Goal: Complete application form: Complete application form

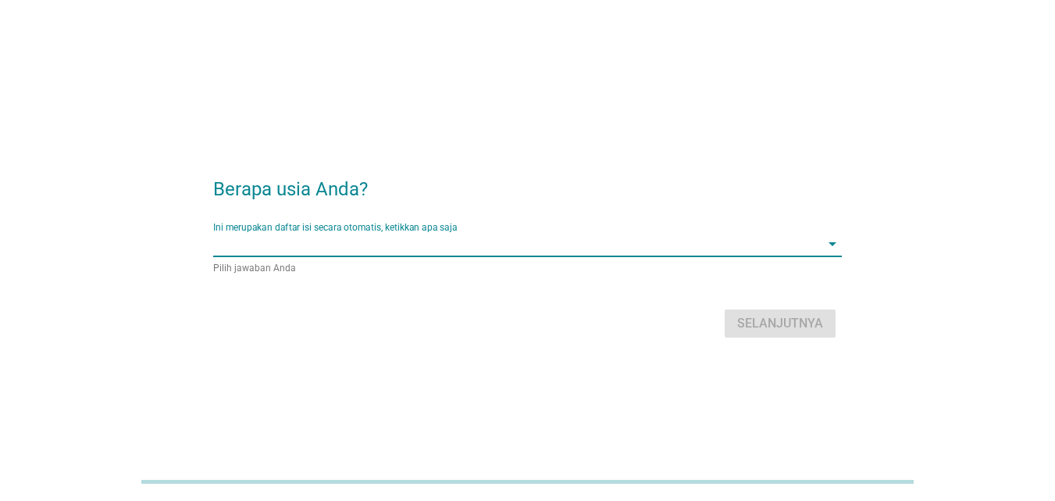
click at [528, 249] on input "Ini merupakan daftar isi secara otomatis, ketikkan apa saja" at bounding box center [516, 243] width 607 height 25
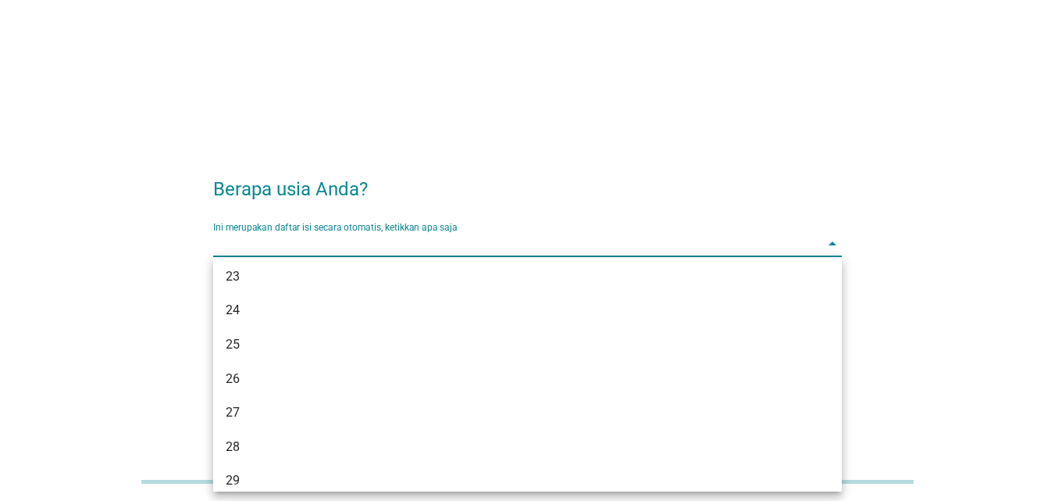
scroll to position [177, 0]
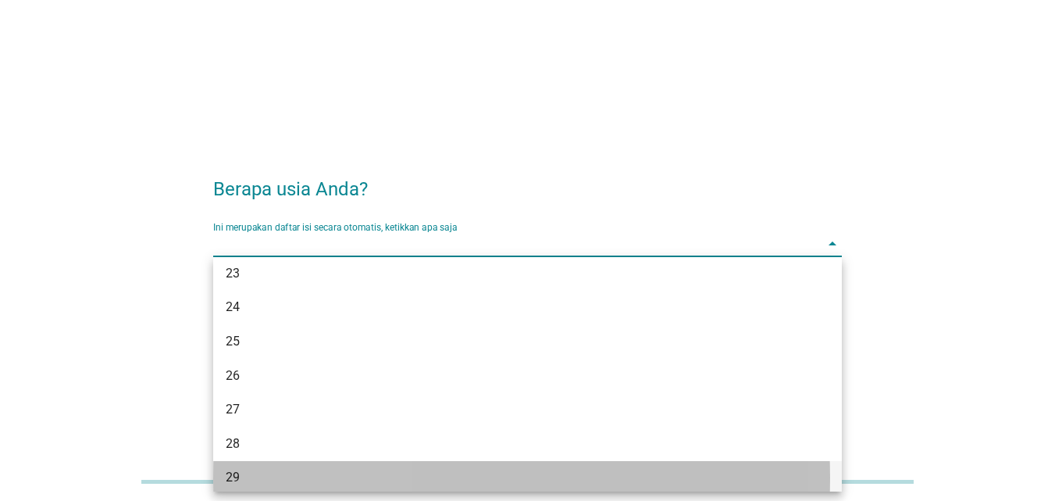
click at [228, 470] on div "29" at bounding box center [503, 477] width 554 height 19
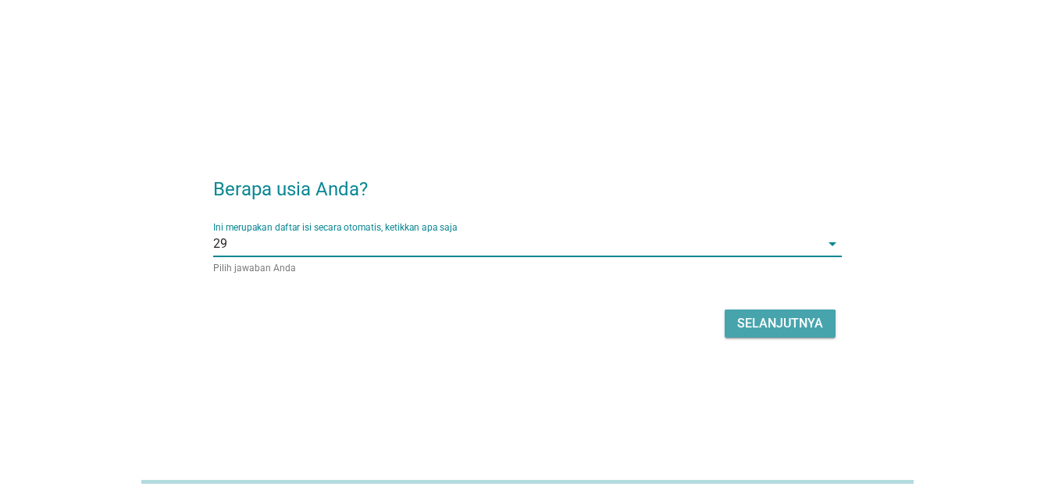
click at [752, 327] on div "Selanjutnya" at bounding box center [780, 323] width 86 height 19
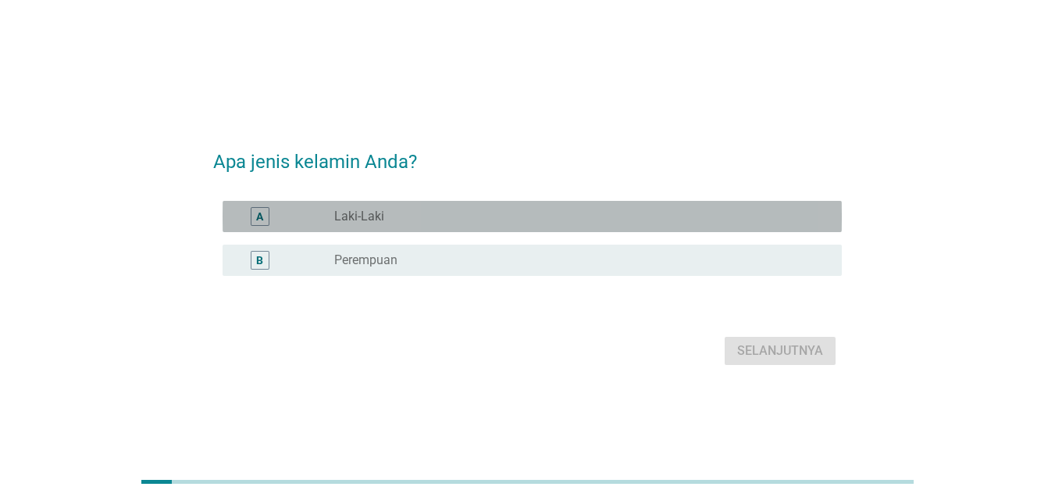
click at [508, 224] on div "radio_button_unchecked Laki-Laki" at bounding box center [581, 216] width 495 height 19
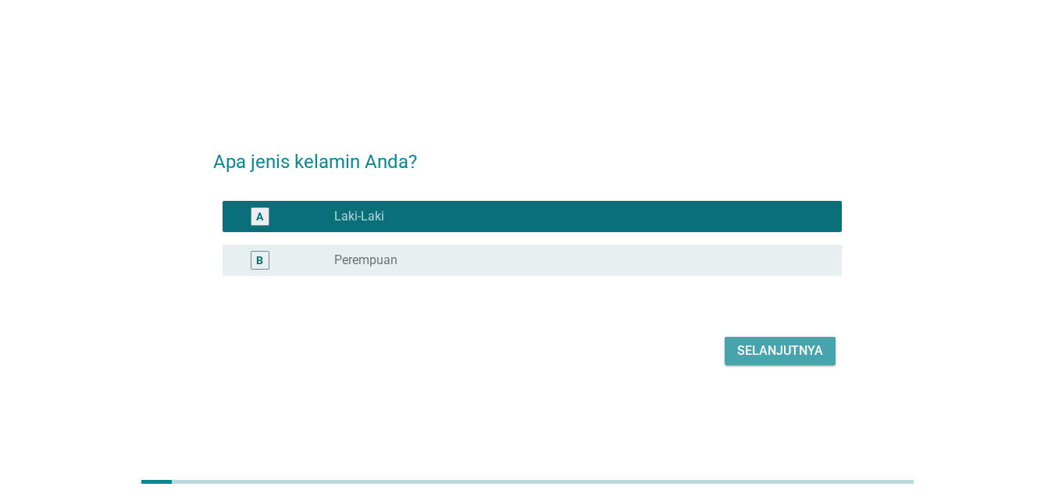
click at [750, 354] on div "Selanjutnya" at bounding box center [780, 350] width 86 height 19
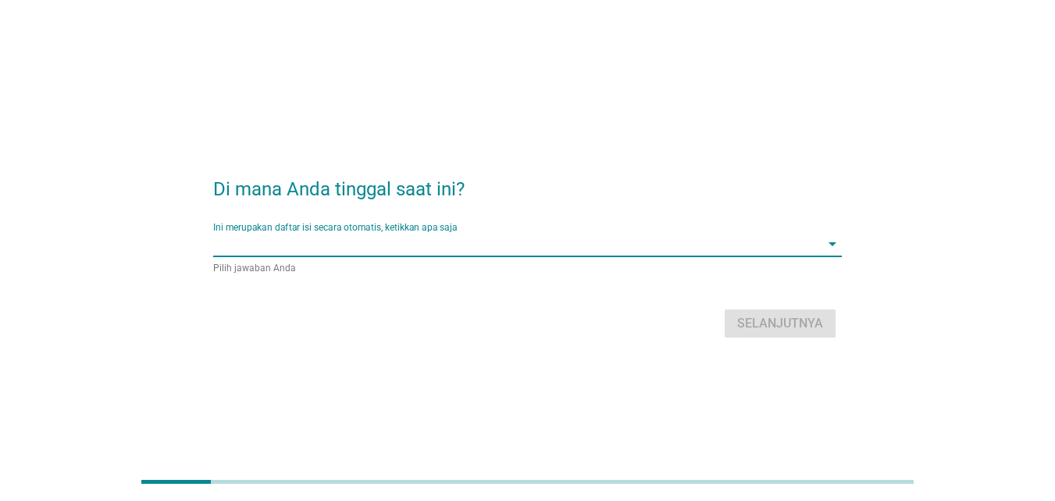
click at [570, 256] on div "Ini merupakan daftar isi secara otomatis, ketikkan apa saja arrow_drop_down" at bounding box center [527, 243] width 629 height 25
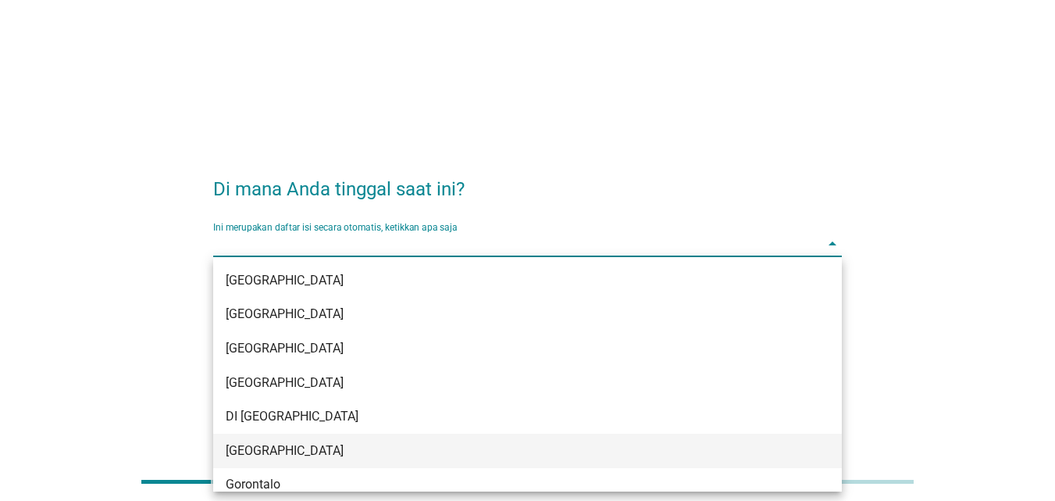
click at [266, 449] on div "[GEOGRAPHIC_DATA]" at bounding box center [503, 450] width 554 height 19
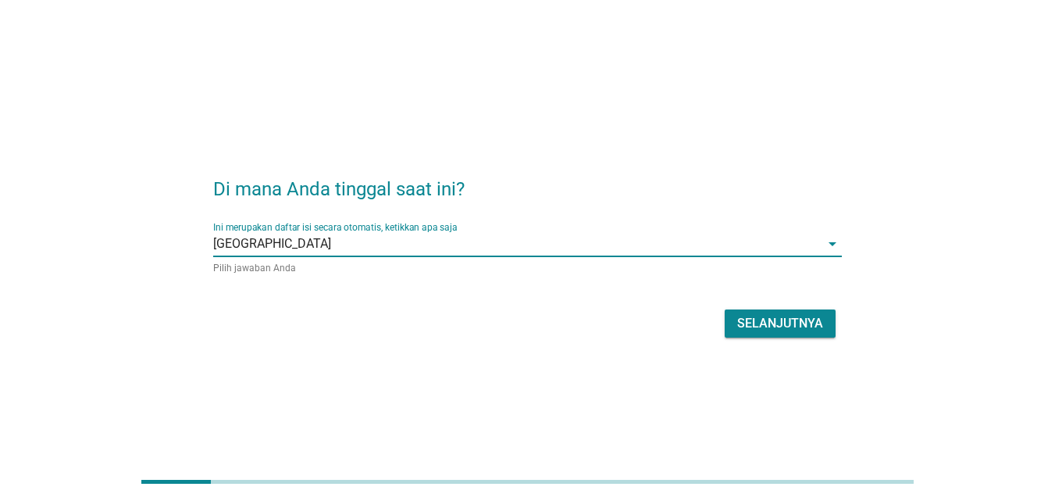
click at [746, 325] on div "Selanjutnya" at bounding box center [780, 323] width 86 height 19
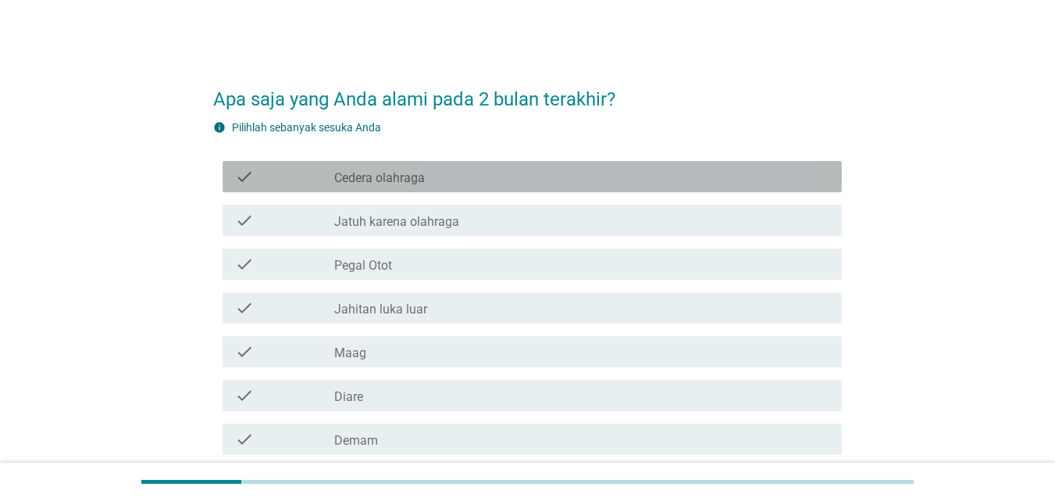
click at [433, 179] on div "check_box_outline_blank Cedera olahraga" at bounding box center [581, 176] width 495 height 19
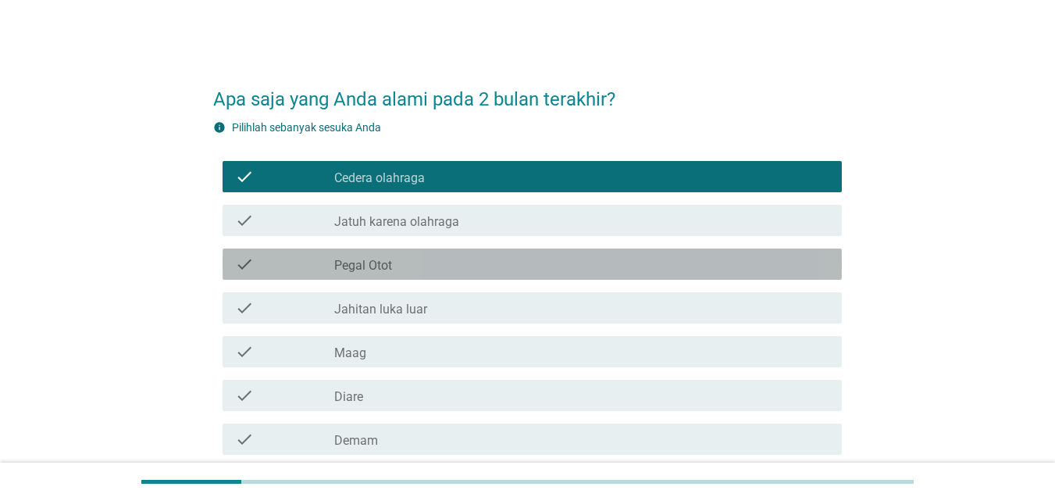
click at [414, 266] on div "check_box_outline_blank Pegal Otot" at bounding box center [581, 264] width 495 height 19
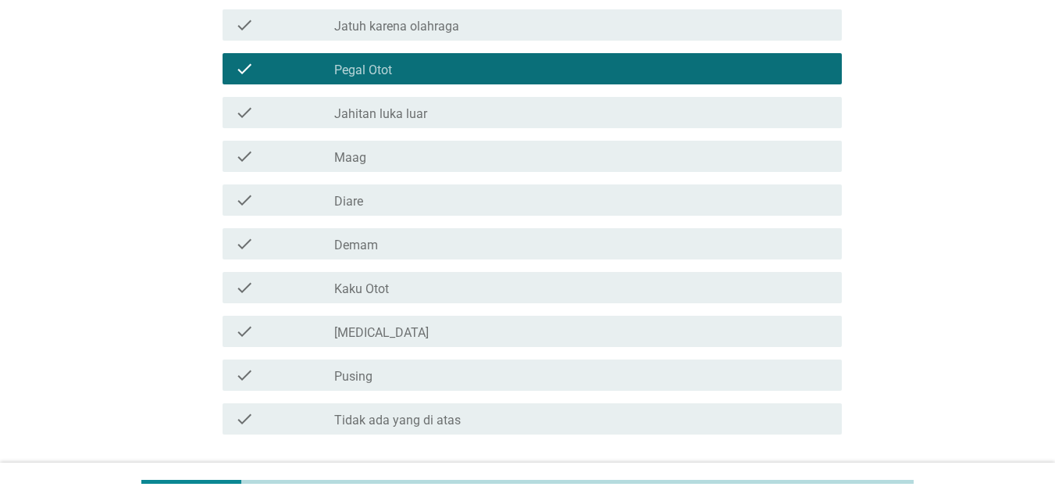
scroll to position [198, 0]
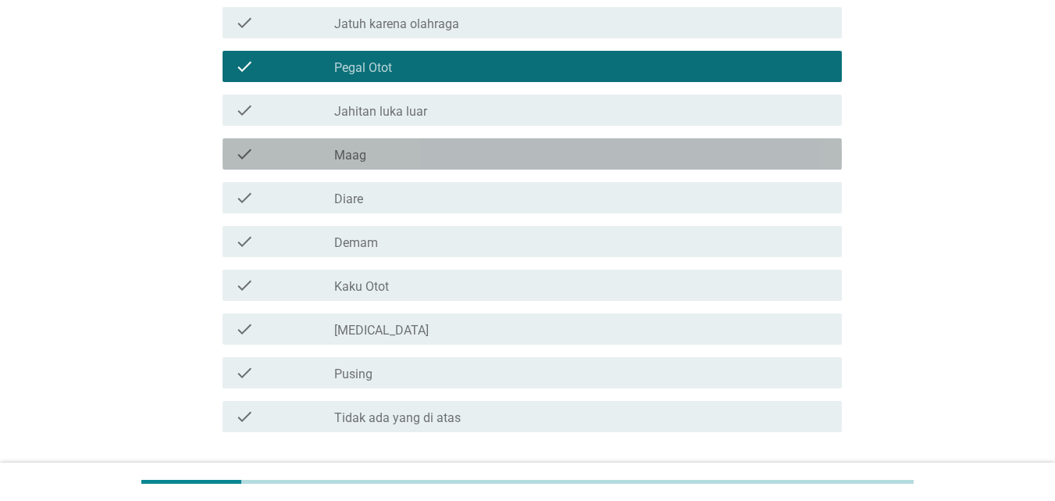
click at [394, 157] on div "check_box_outline_blank Maag" at bounding box center [581, 154] width 495 height 19
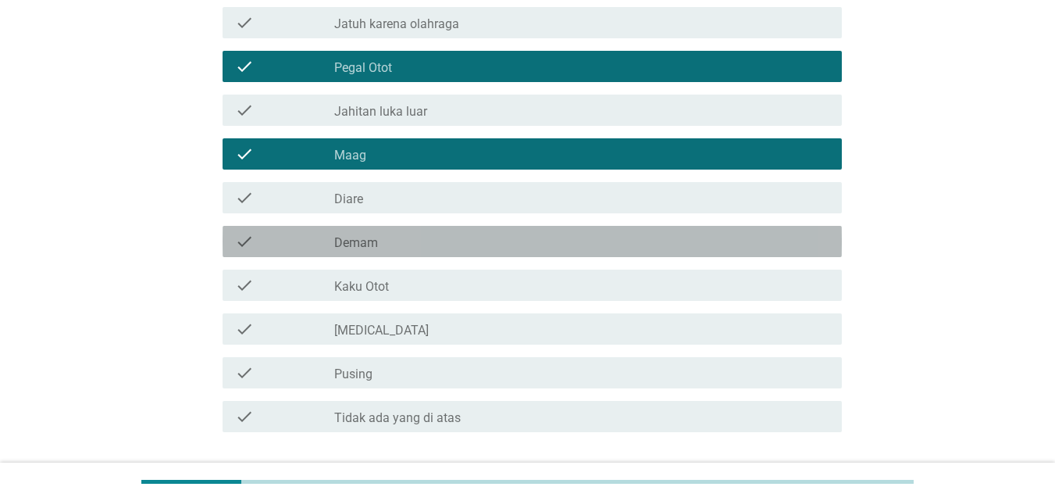
click at [393, 238] on div "check_box_outline_blank Demam" at bounding box center [581, 241] width 495 height 19
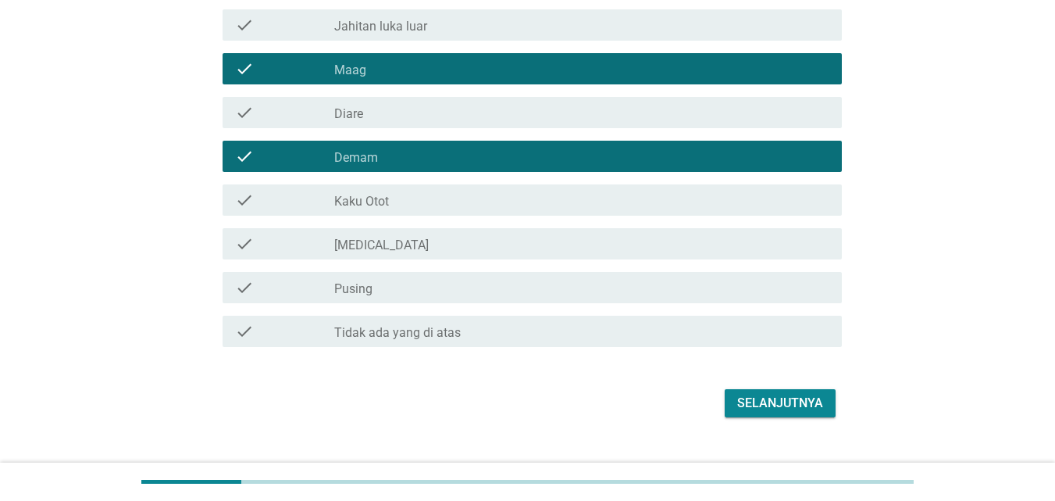
scroll to position [311, 0]
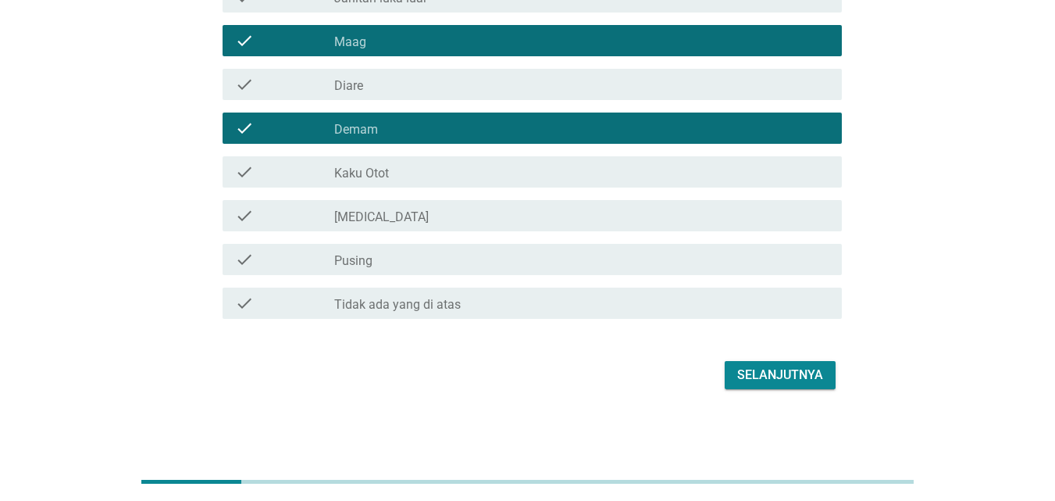
click at [395, 216] on label "[MEDICAL_DATA]" at bounding box center [381, 217] width 95 height 16
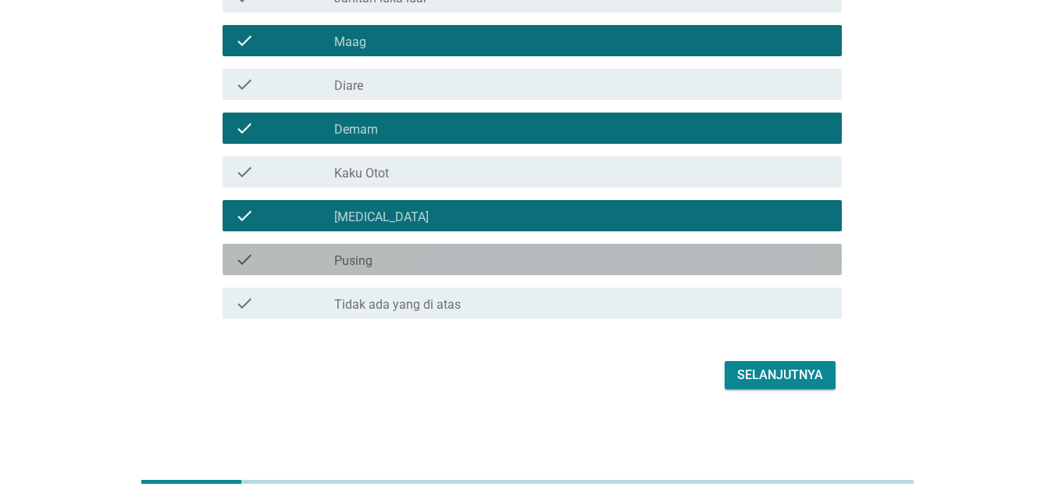
click at [411, 270] on div "check check_box_outline_blank Pusing" at bounding box center [532, 259] width 619 height 31
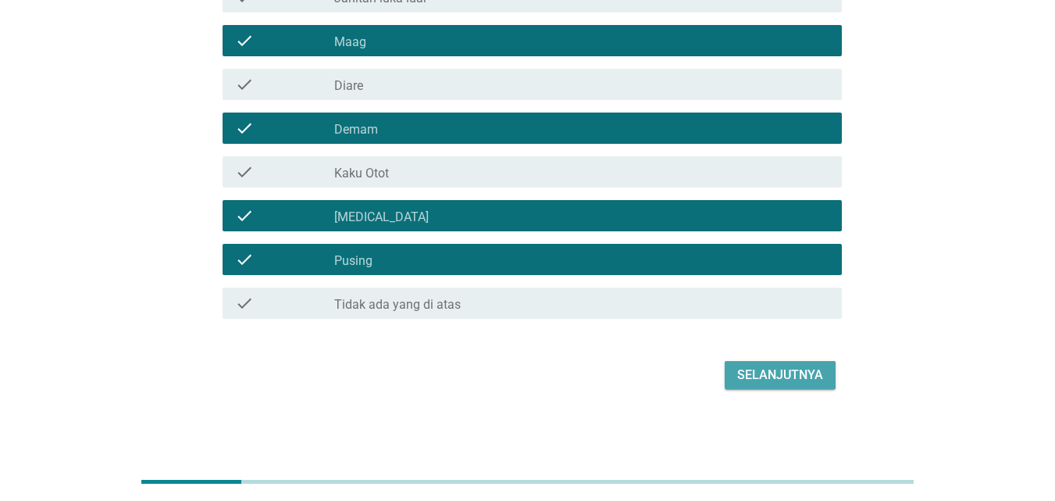
click at [743, 373] on div "Selanjutnya" at bounding box center [780, 375] width 86 height 19
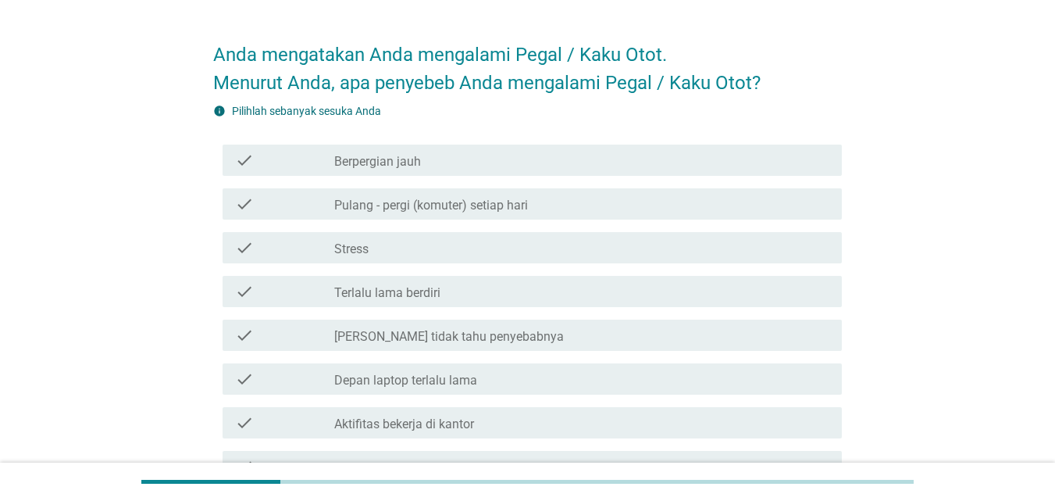
scroll to position [37, 0]
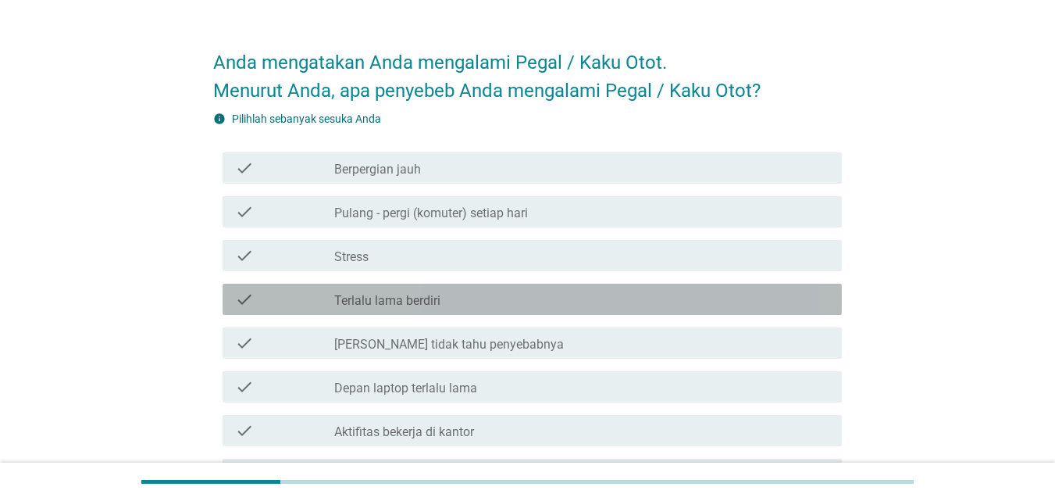
click at [362, 295] on label "Terlalu lama berdiri" at bounding box center [387, 301] width 106 height 16
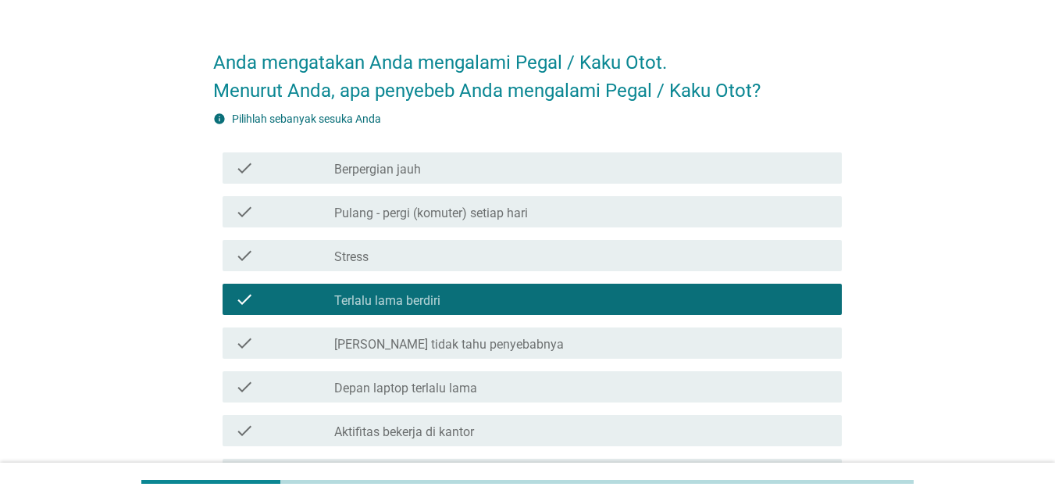
click at [404, 432] on label "Aktifitas bekerja di kantor" at bounding box center [404, 432] width 140 height 16
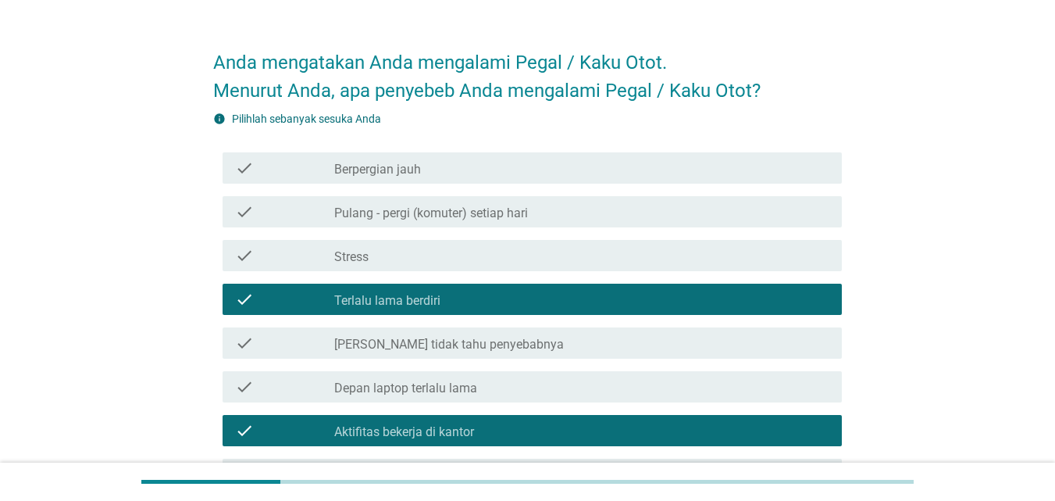
click at [386, 176] on label "Berpergian jauh" at bounding box center [377, 170] width 87 height 16
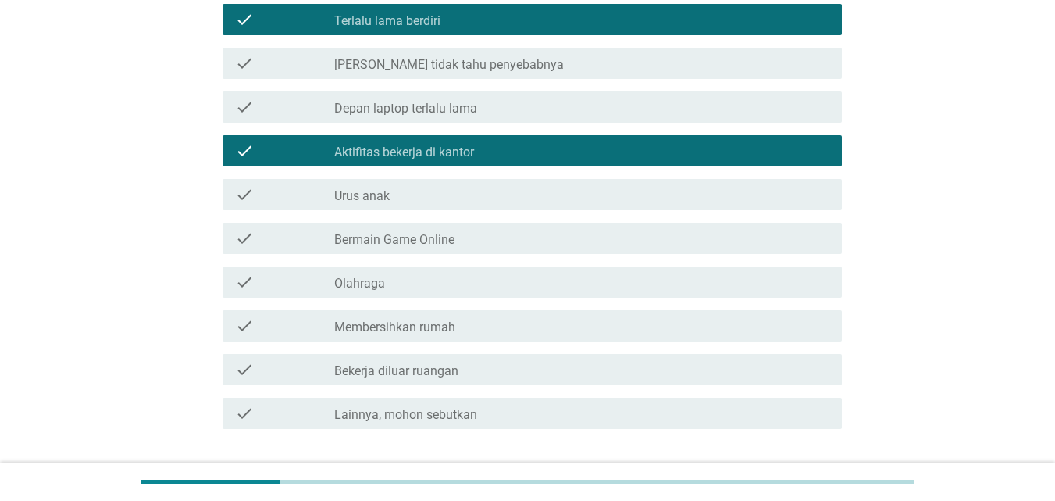
scroll to position [338, 0]
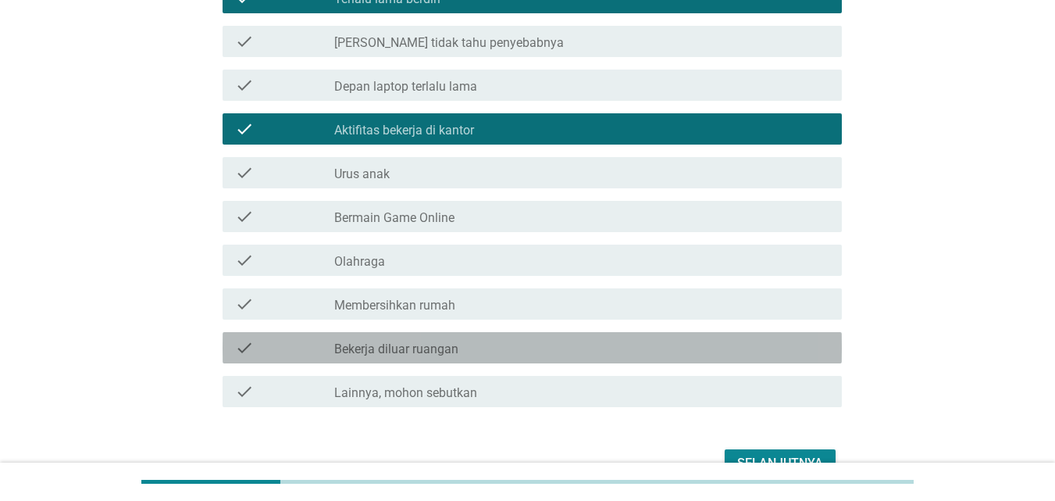
click at [412, 347] on label "Bekerja diluar ruangan" at bounding box center [396, 349] width 124 height 16
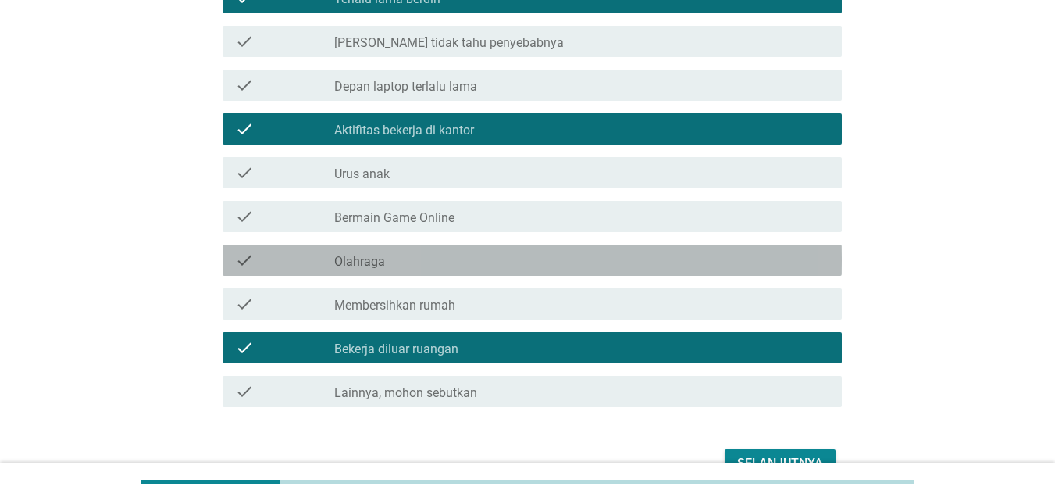
click at [394, 266] on div "check_box_outline_blank Olahraga" at bounding box center [581, 260] width 495 height 19
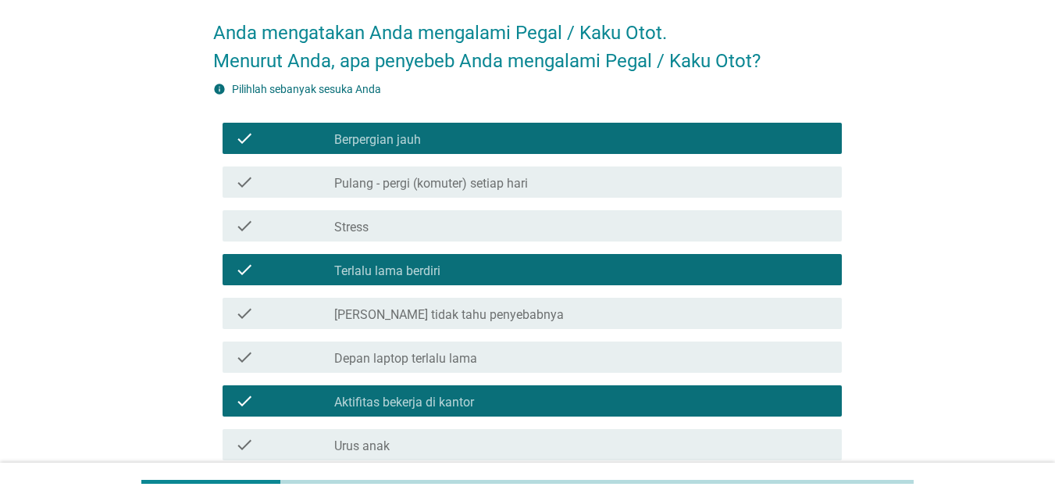
scroll to position [21, 0]
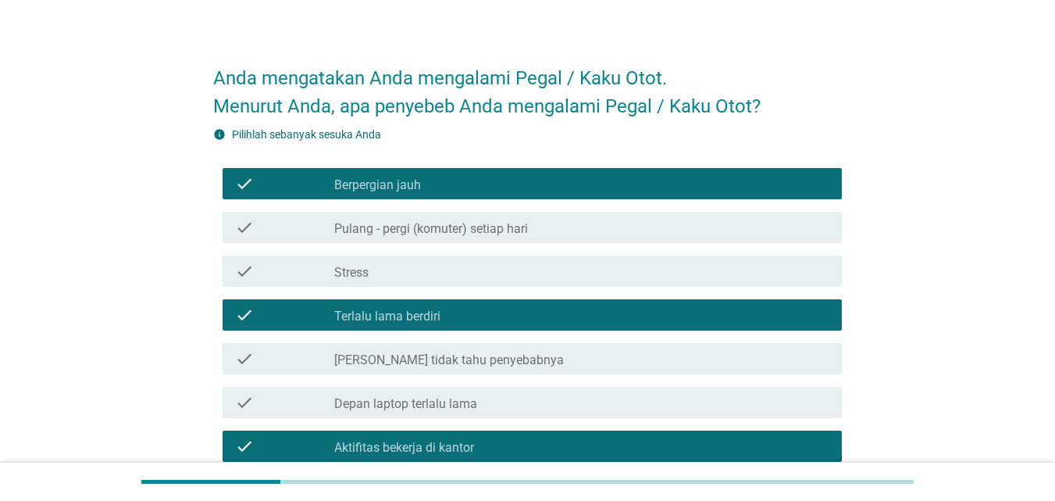
click at [394, 234] on label "Pulang - pergi (komuter) setiap hari" at bounding box center [431, 229] width 194 height 16
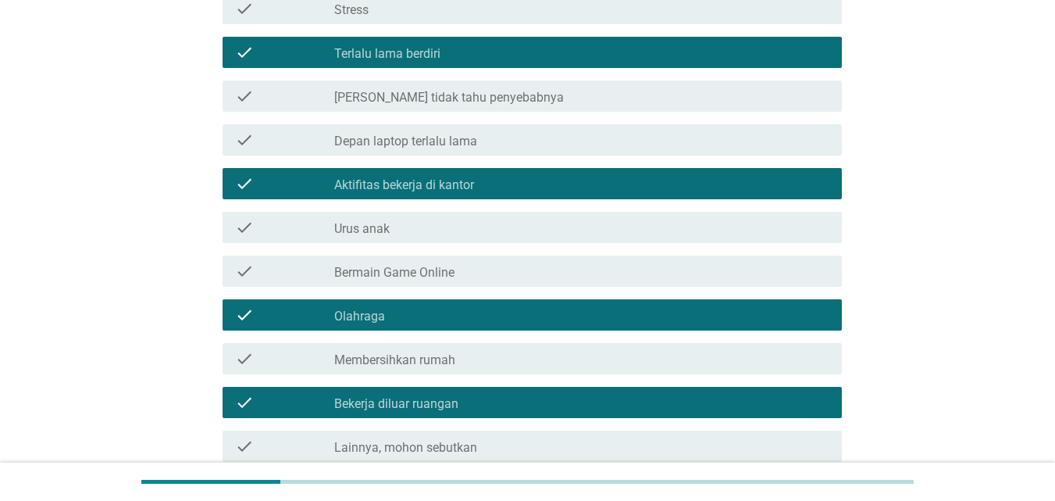
scroll to position [287, 0]
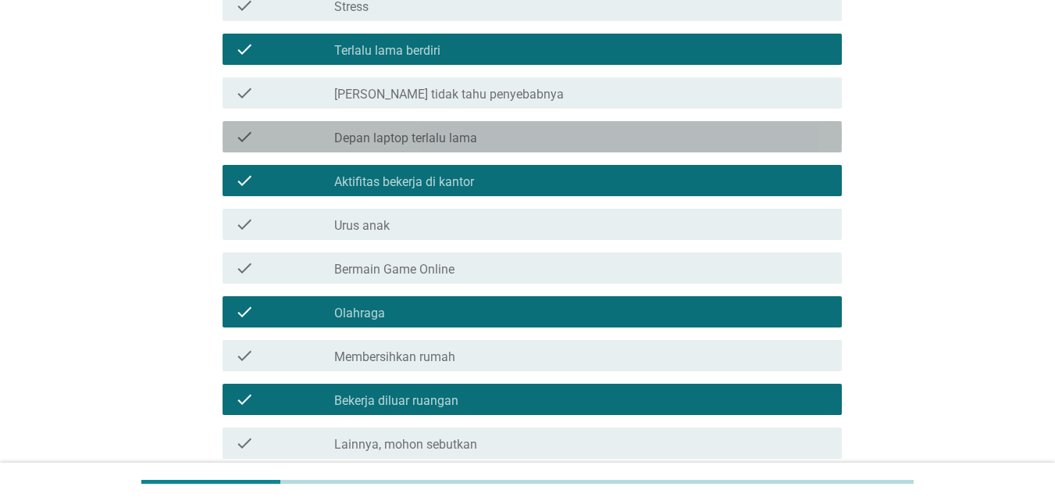
click at [432, 132] on label "Depan laptop terlalu lama" at bounding box center [405, 138] width 143 height 16
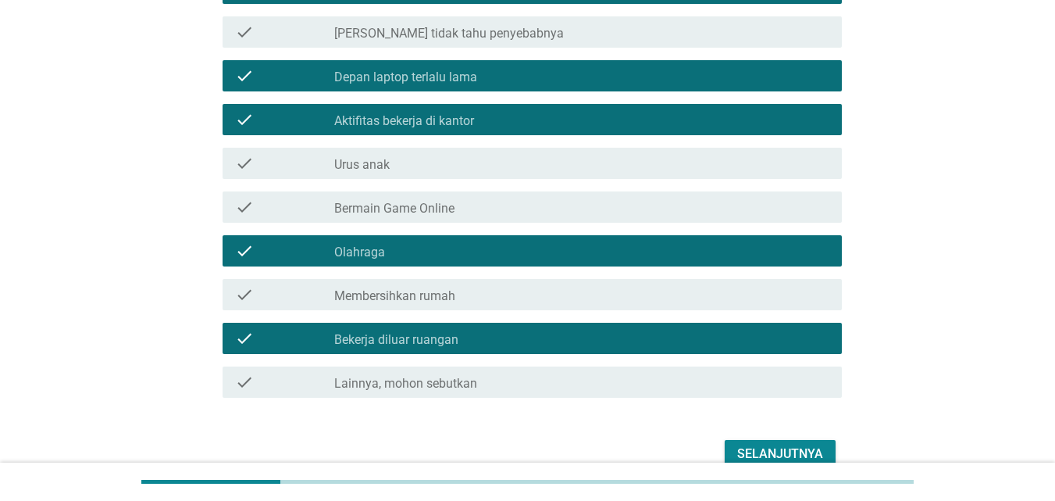
scroll to position [427, 0]
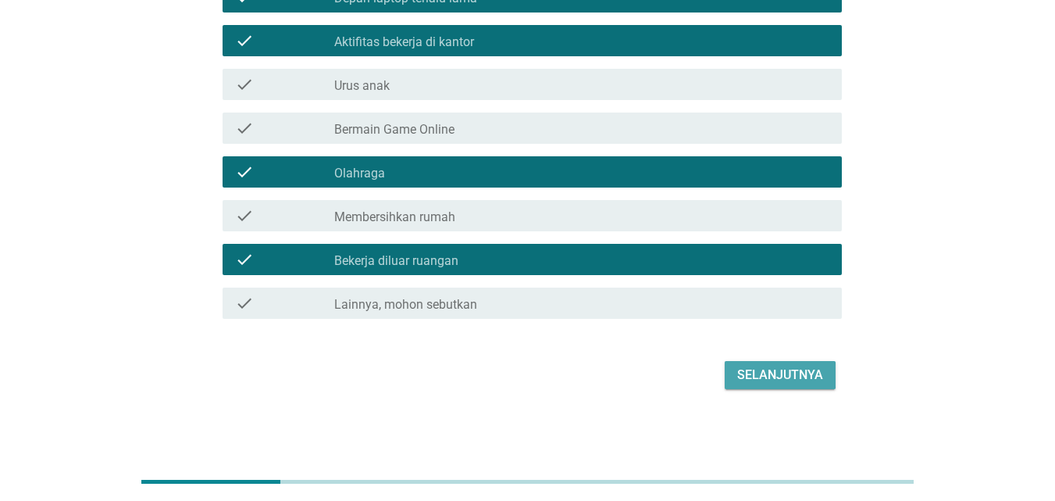
click at [774, 375] on div "Selanjutnya" at bounding box center [780, 375] width 86 height 19
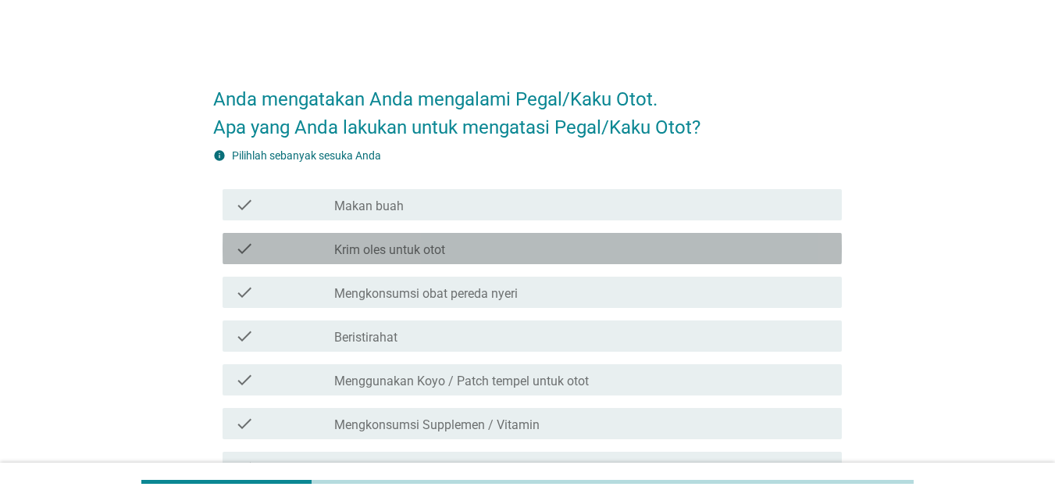
click at [584, 248] on div "check_box_outline_blank Krim oles untuk otot" at bounding box center [581, 248] width 495 height 19
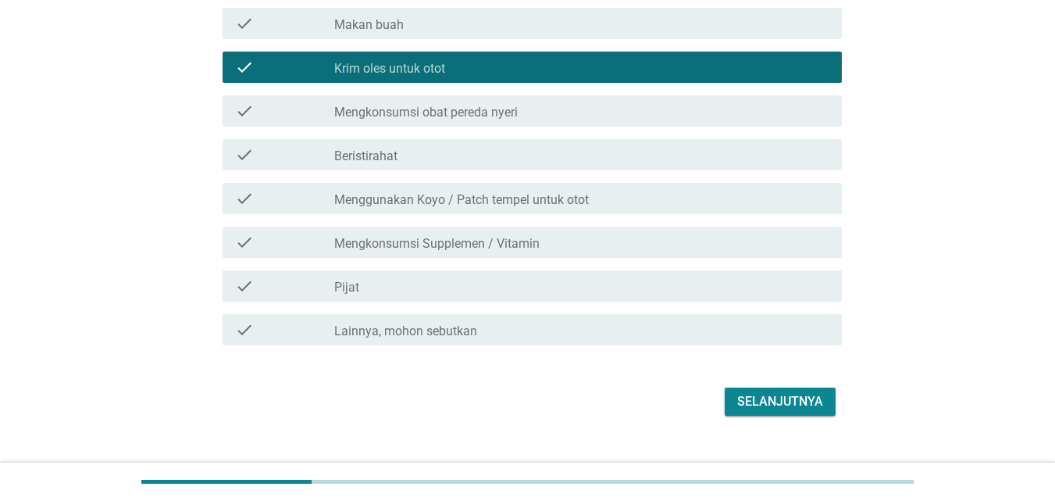
scroll to position [182, 0]
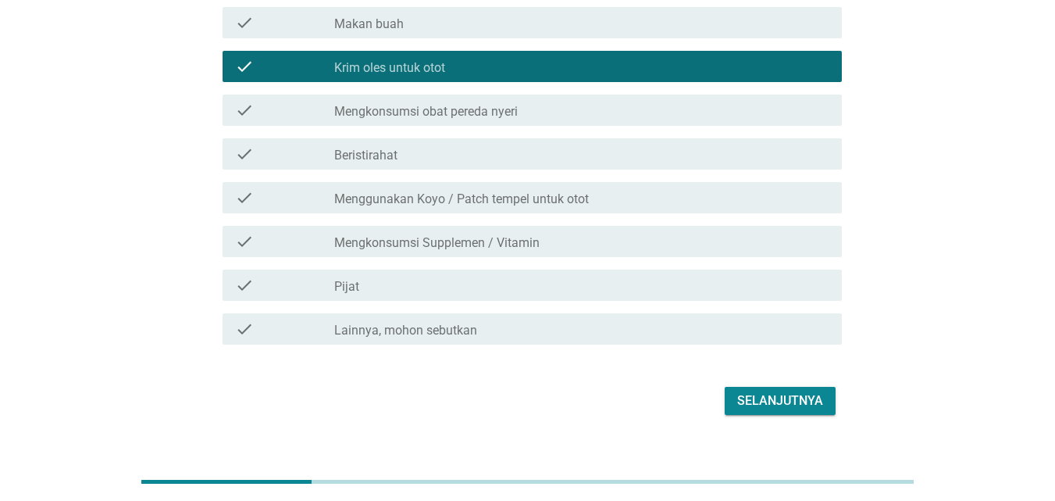
click at [526, 109] on div "check_box_outline_blank Mengkonsumsi obat pereda nyeri" at bounding box center [581, 110] width 495 height 19
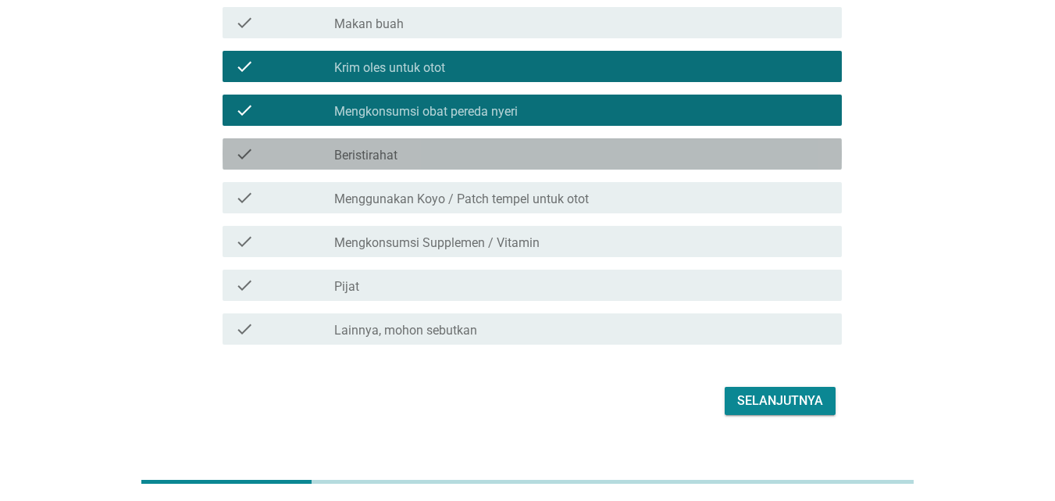
click at [513, 160] on div "check_box_outline_blank Beristirahat" at bounding box center [581, 154] width 495 height 19
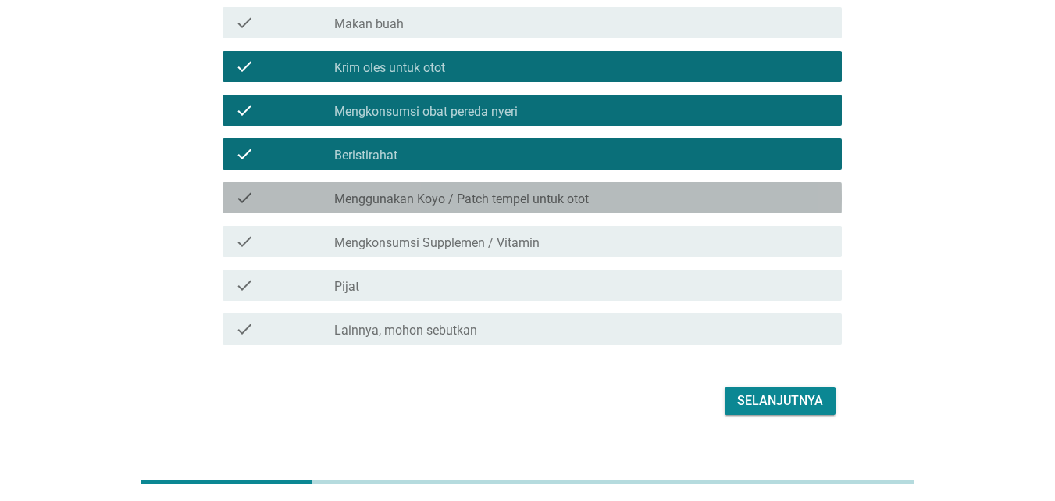
click at [505, 199] on label "Menggunakan Koyo / Patch tempel untuk otot" at bounding box center [461, 199] width 255 height 16
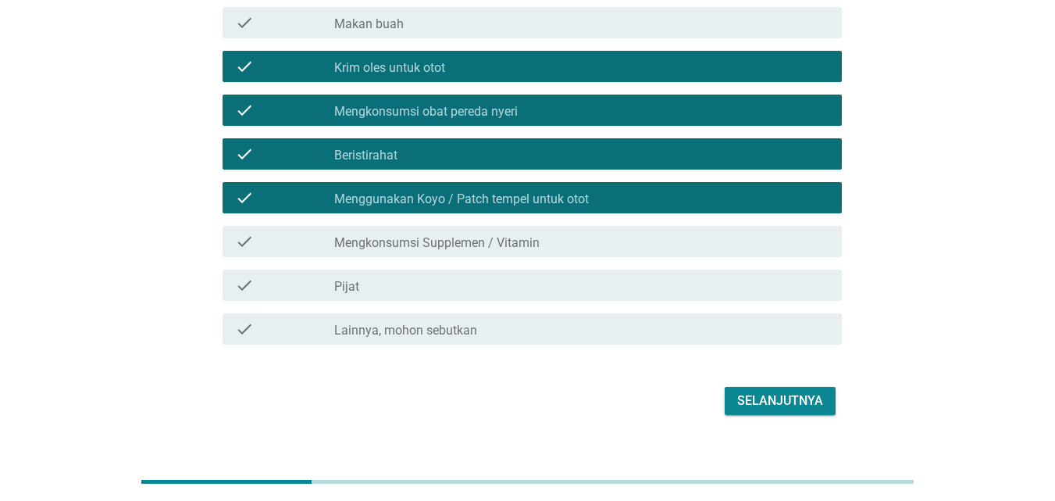
click at [505, 240] on label "Mengkonsumsi Supplemen / Vitamin" at bounding box center [436, 243] width 205 height 16
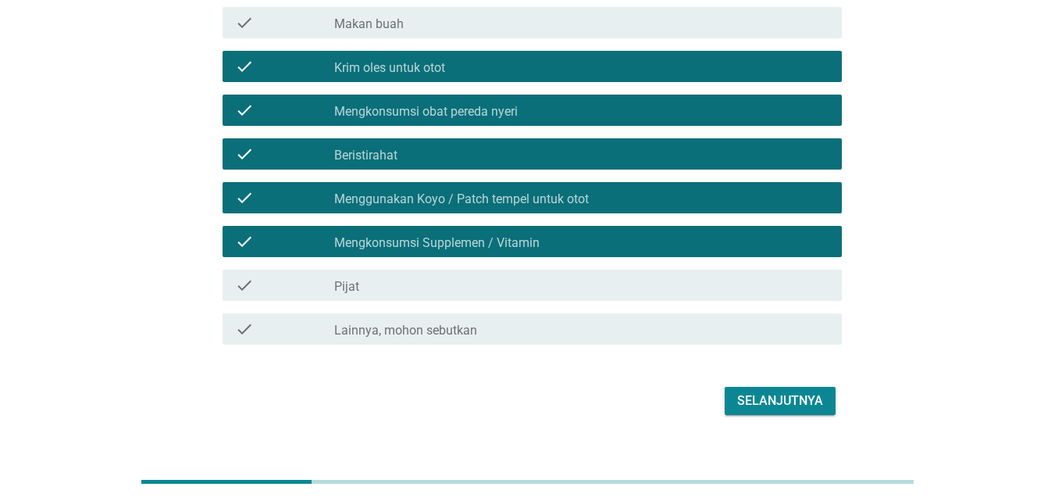
click at [548, 280] on div "check_box_outline_blank Pijat" at bounding box center [581, 285] width 495 height 19
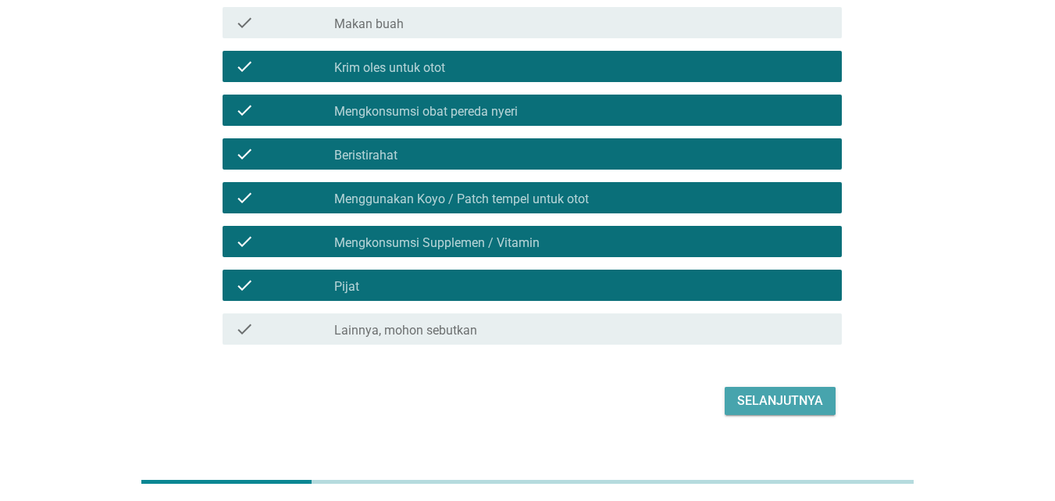
click at [764, 398] on div "Selanjutnya" at bounding box center [780, 400] width 86 height 19
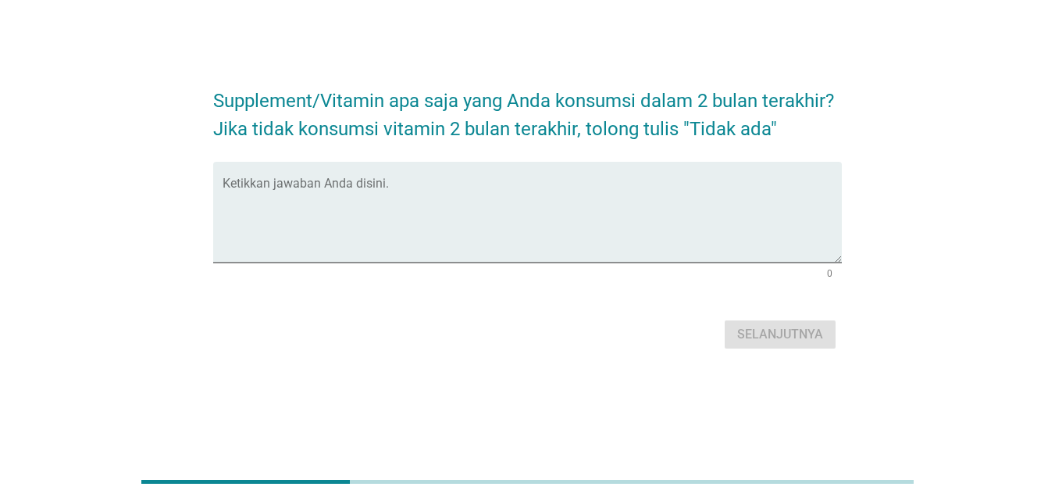
scroll to position [0, 0]
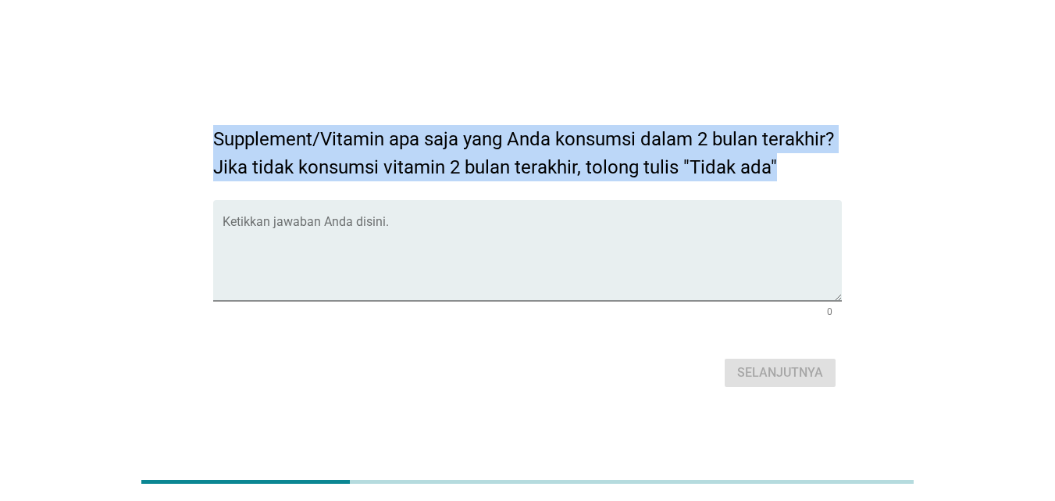
drag, startPoint x: 186, startPoint y: 134, endPoint x: 787, endPoint y: 160, distance: 601.3
click at [787, 160] on div "Supplement/Vitamin apa saja yang Anda konsumsi dalam 2 bulan terakhir? Jika tid…" at bounding box center [527, 250] width 980 height 307
copy h2 "Supplement/Vitamin apa saja yang Anda konsumsi dalam 2 bulan terakhir? Jika tid…"
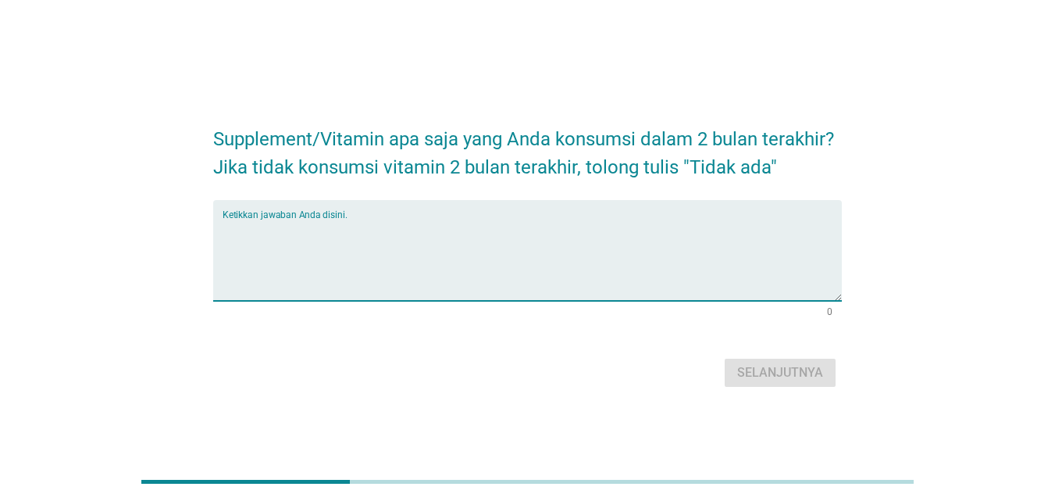
click at [427, 238] on textarea "Ketikkan jawaban Anda disini." at bounding box center [532, 260] width 619 height 82
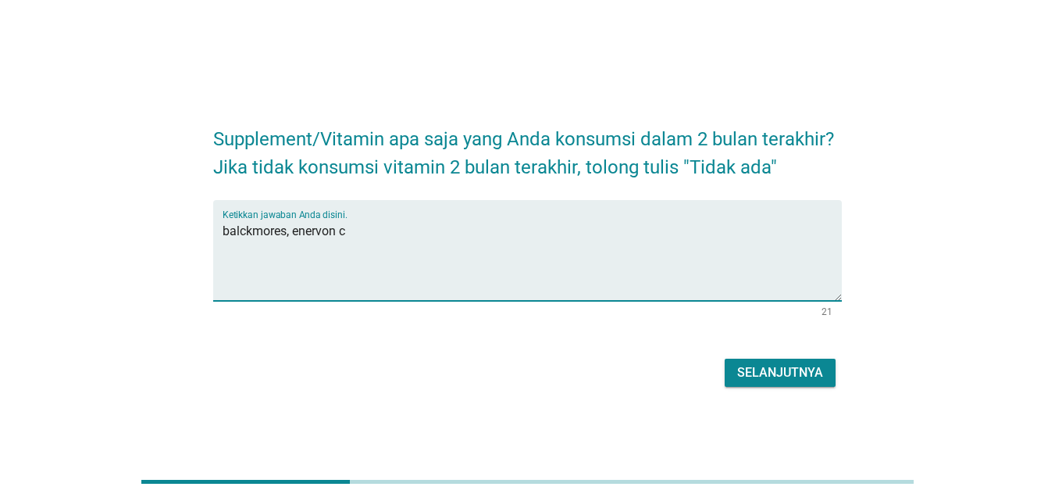
type textarea "balckmores, enervon c"
click at [751, 369] on div "Selanjutnya" at bounding box center [780, 372] width 86 height 19
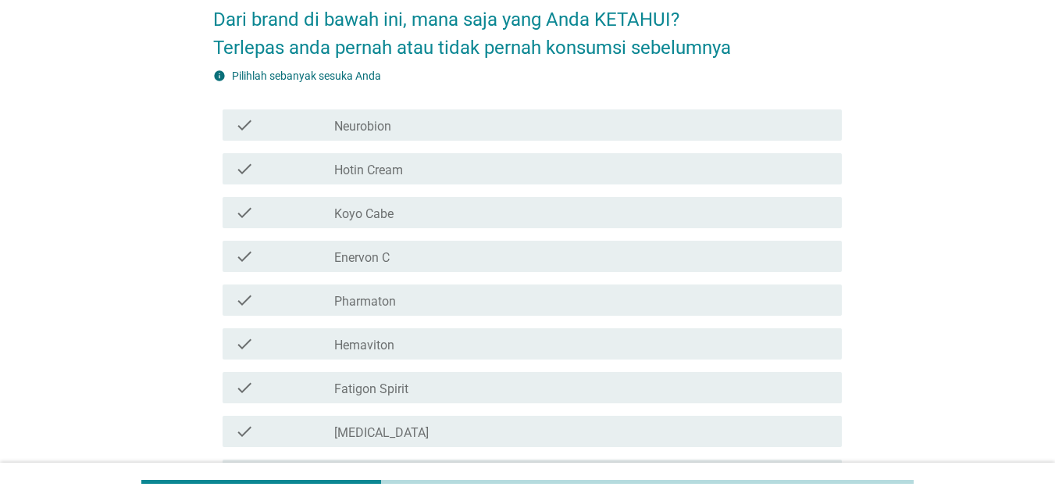
scroll to position [78, 0]
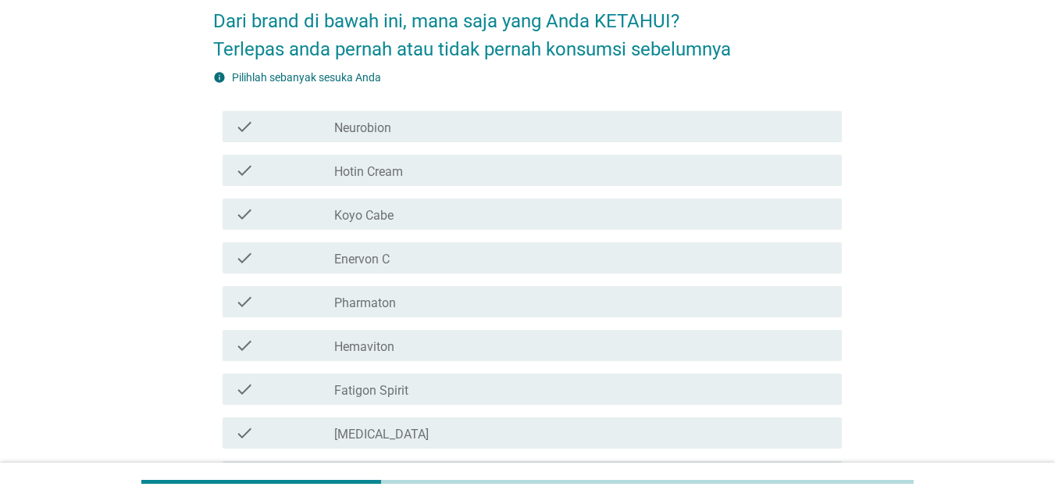
click at [306, 127] on div "check" at bounding box center [284, 126] width 99 height 19
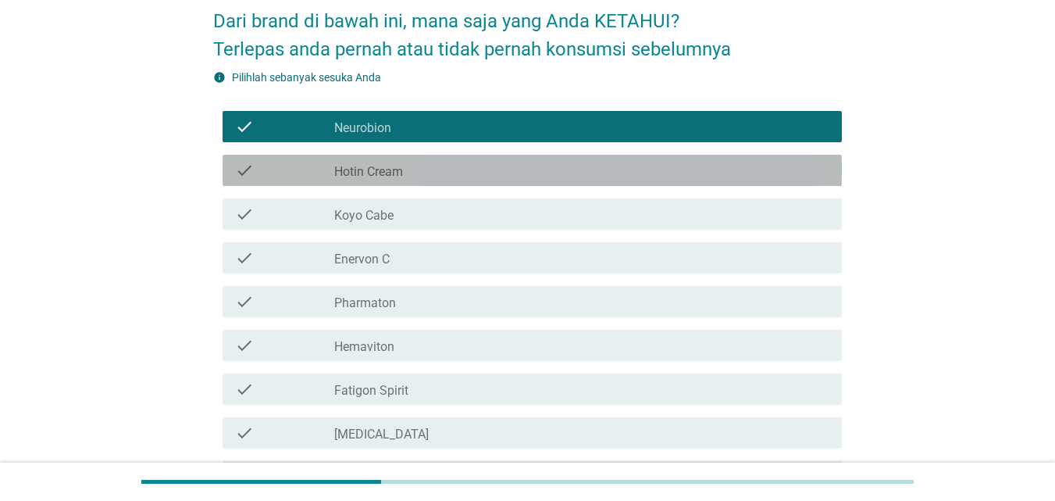
click at [330, 166] on div "check" at bounding box center [284, 170] width 99 height 19
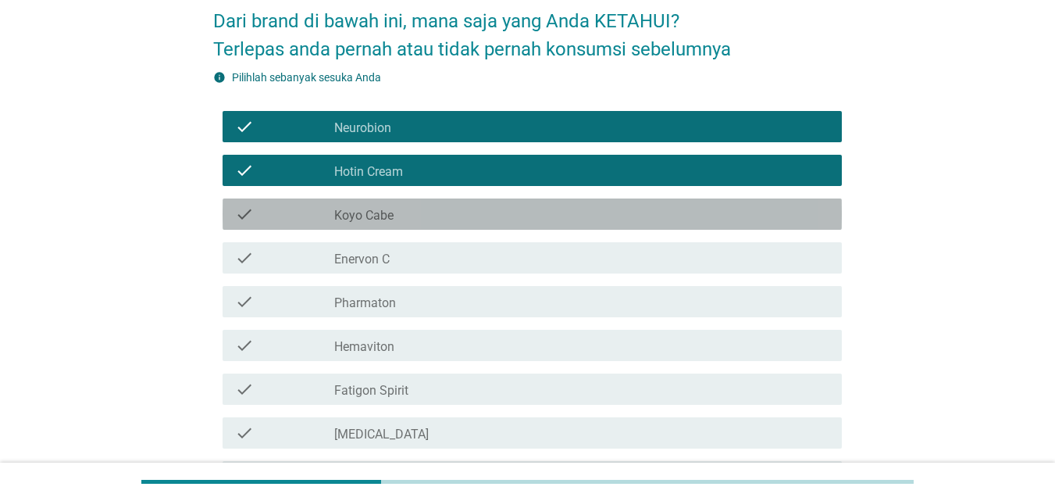
click at [349, 219] on label "Koyo Cabe" at bounding box center [363, 216] width 59 height 16
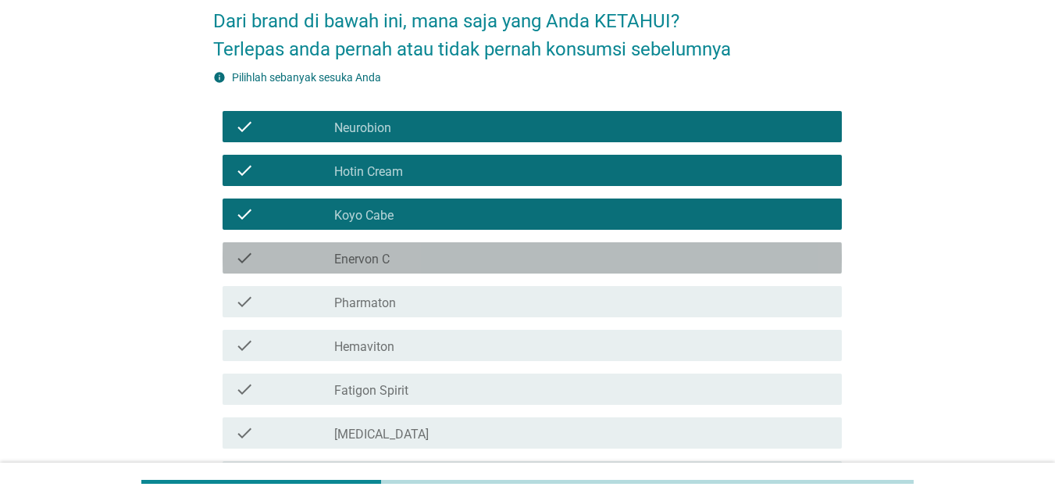
click at [358, 258] on label "Enervon C" at bounding box center [361, 260] width 55 height 16
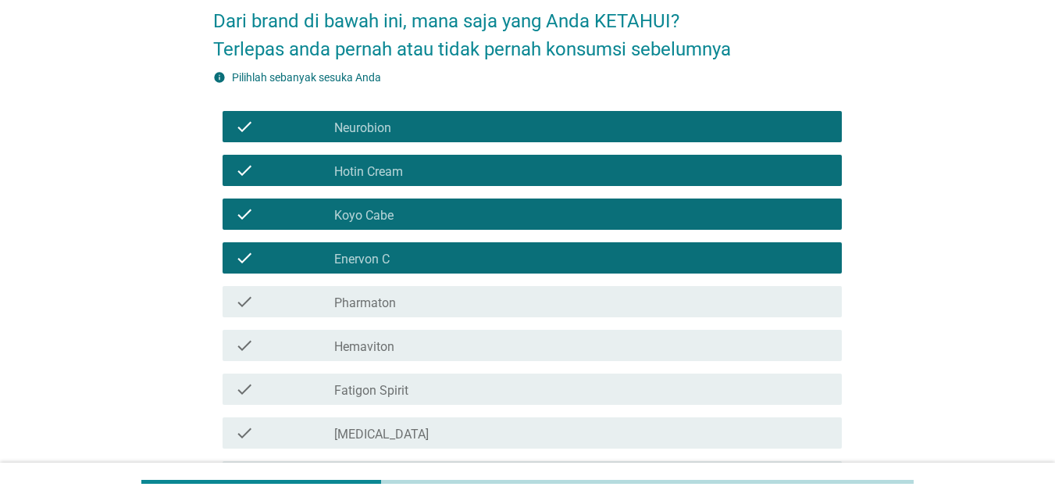
click at [374, 323] on div "check check_box_outline_blank Hemaviton" at bounding box center [527, 345] width 629 height 44
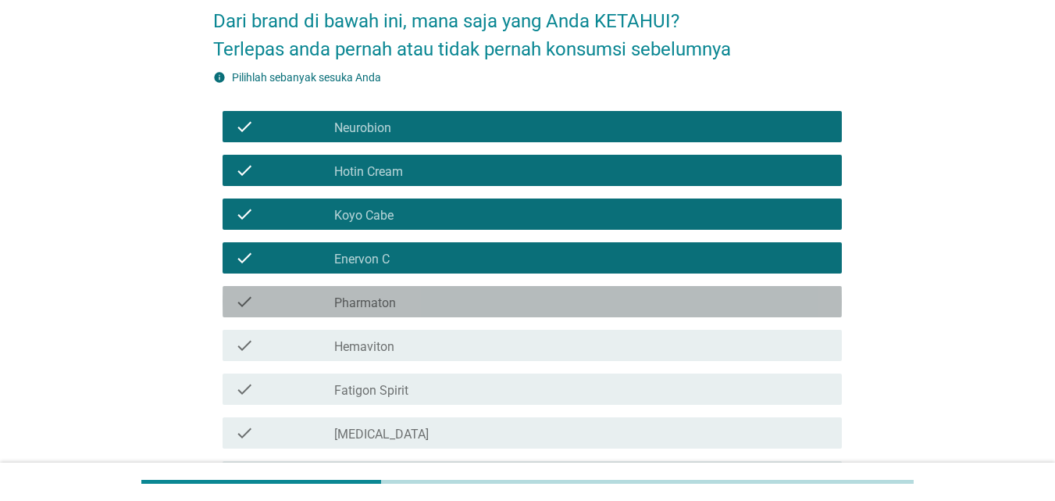
click at [366, 298] on label "Pharmaton" at bounding box center [365, 303] width 62 height 16
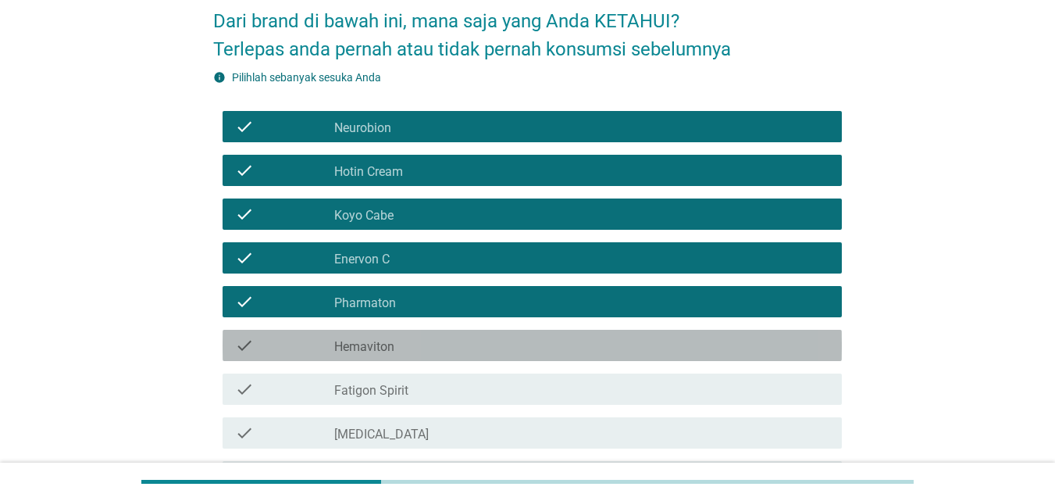
click at [370, 345] on label "Hemaviton" at bounding box center [364, 347] width 60 height 16
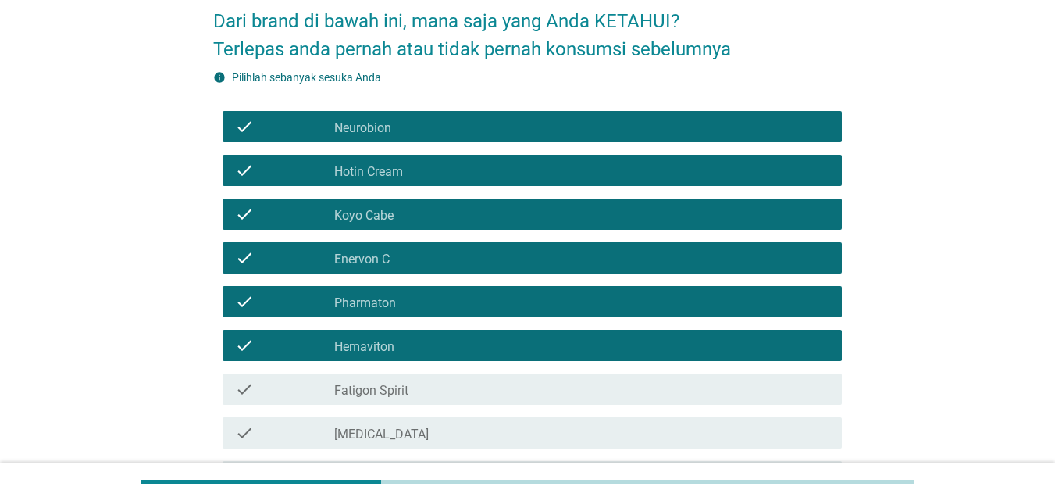
click at [377, 389] on label "Fatigon Spirit" at bounding box center [371, 391] width 74 height 16
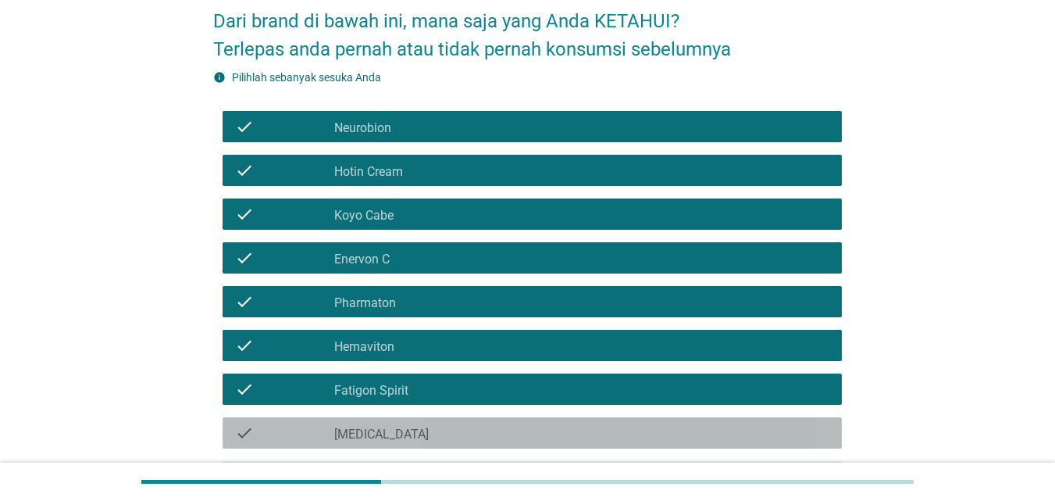
click at [382, 424] on div "check_box_outline_blank [MEDICAL_DATA]" at bounding box center [581, 432] width 495 height 19
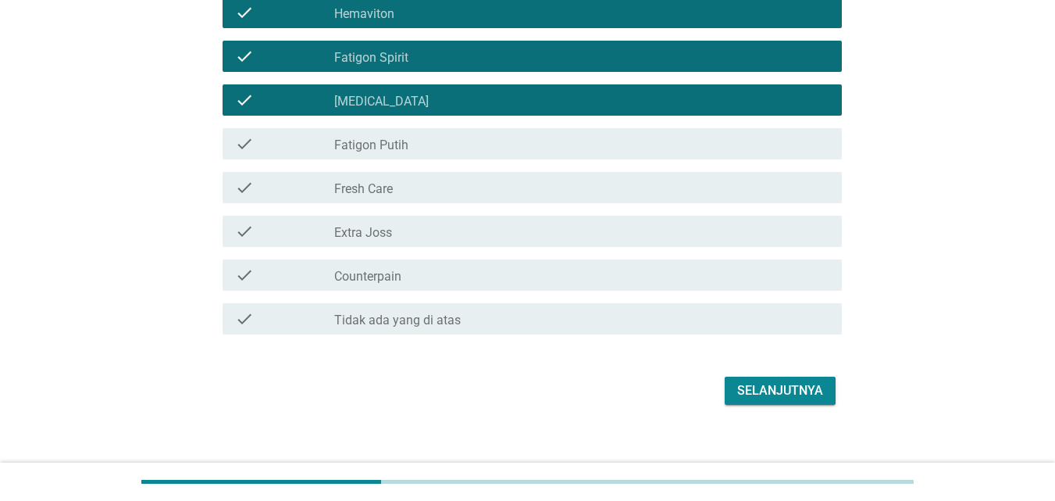
scroll to position [422, 0]
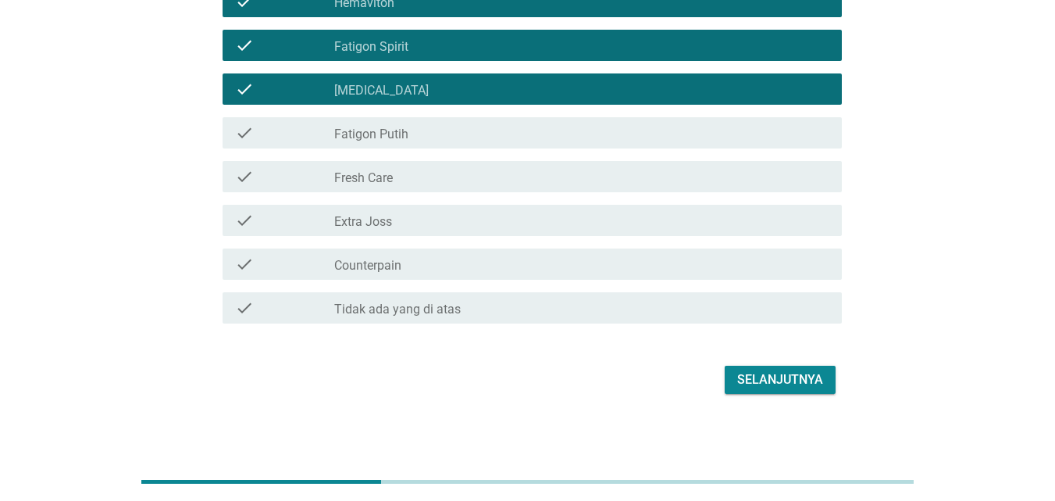
click at [441, 128] on div "check_box_outline_blank Fatigon Putih" at bounding box center [581, 132] width 495 height 19
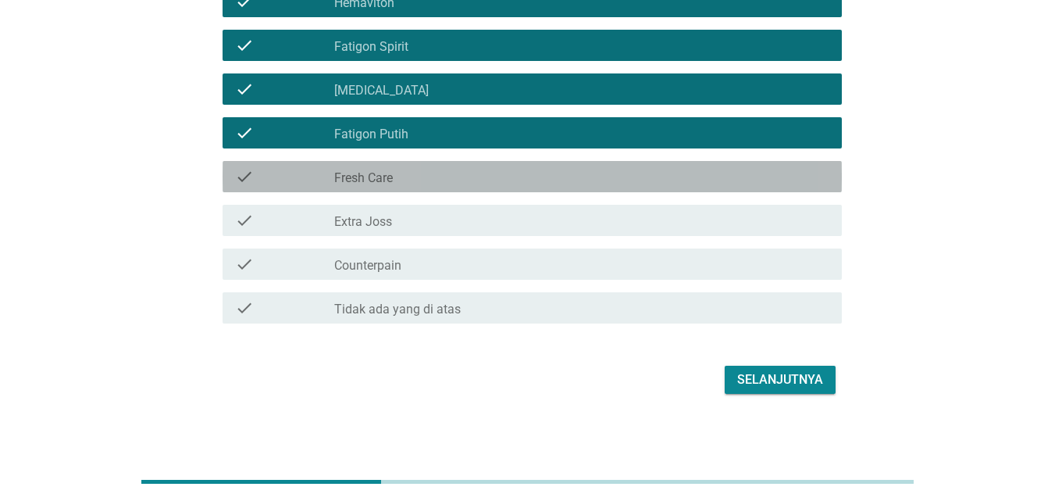
click at [442, 172] on div "check_box_outline_blank Fresh Care" at bounding box center [581, 176] width 495 height 19
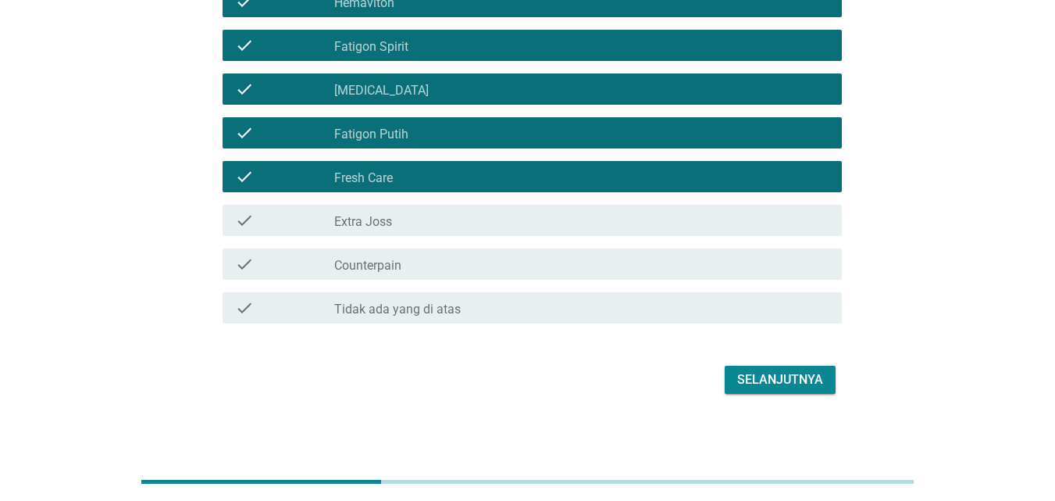
click at [455, 222] on div "check_box_outline_blank Extra Joss" at bounding box center [581, 220] width 495 height 19
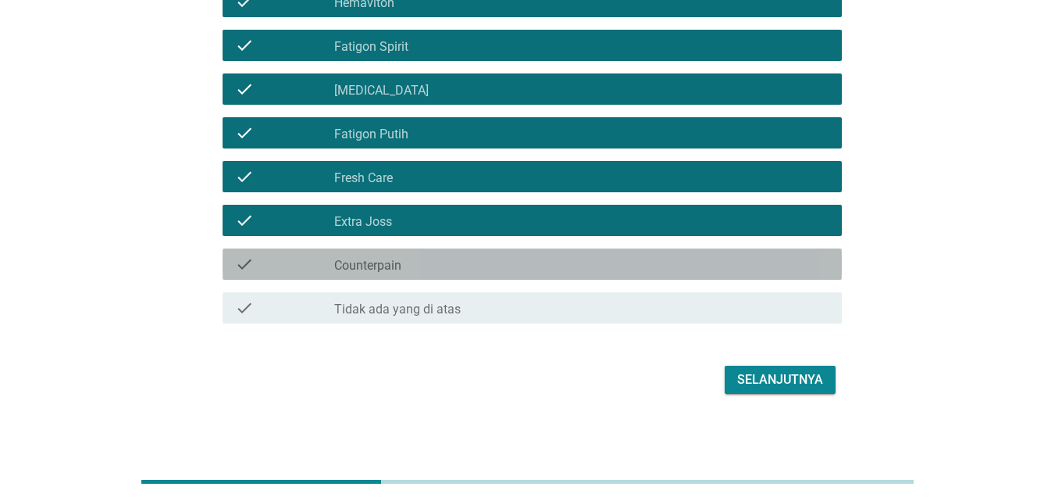
click at [464, 257] on div "check_box_outline_blank Counterpain" at bounding box center [581, 264] width 495 height 19
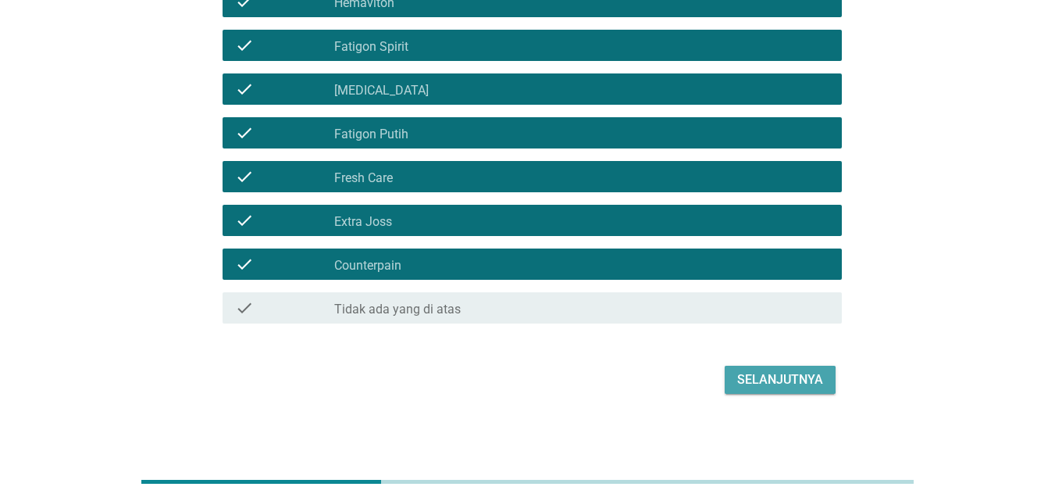
click at [752, 380] on div "Selanjutnya" at bounding box center [780, 379] width 86 height 19
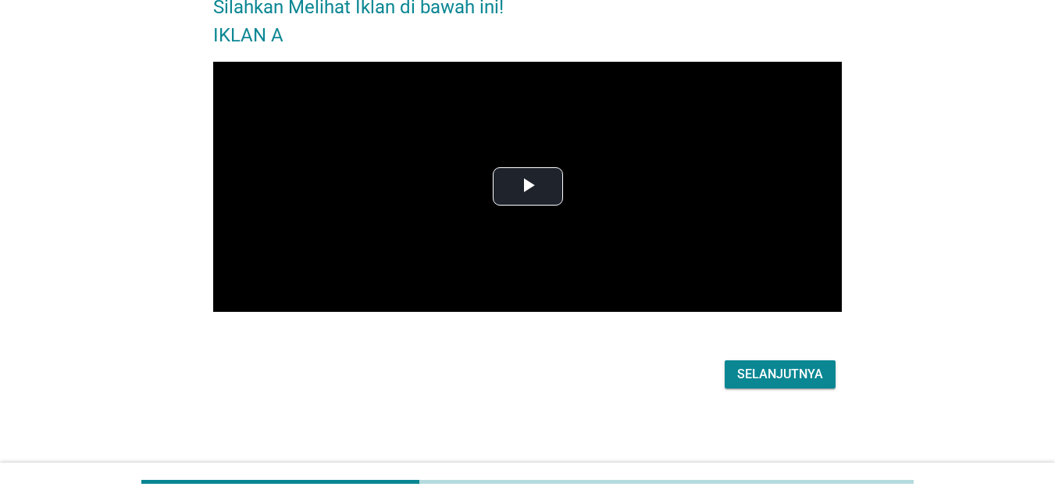
scroll to position [0, 0]
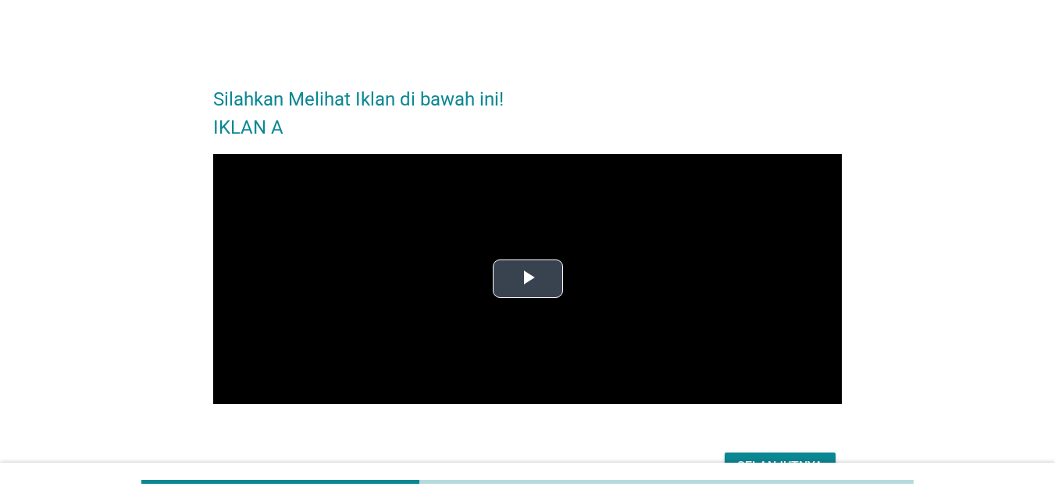
click at [528, 279] on span "Video Player" at bounding box center [528, 279] width 0 height 0
click at [929, 363] on div "Silahkan Melihat Iklan di bawah ini! IKLAN A Video Player is loading. Play Vide…" at bounding box center [527, 277] width 980 height 441
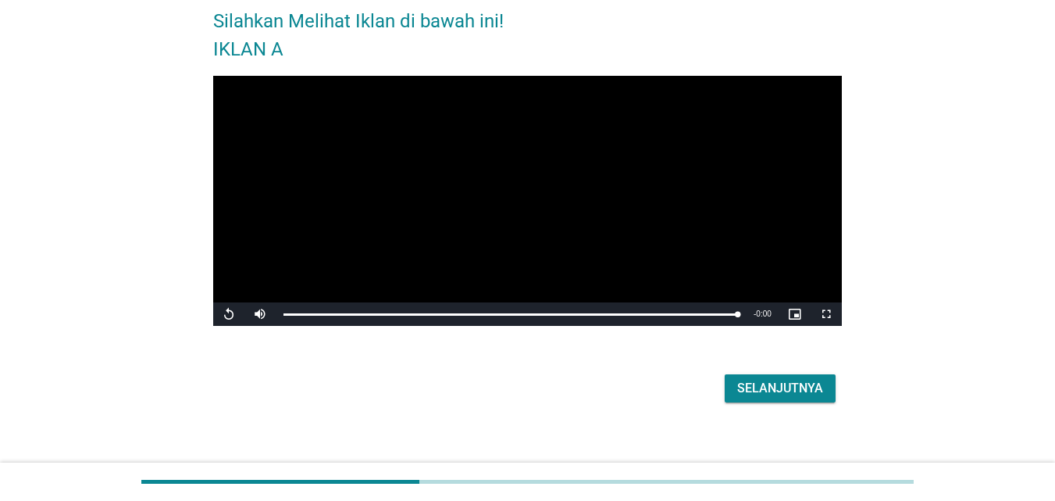
scroll to position [92, 0]
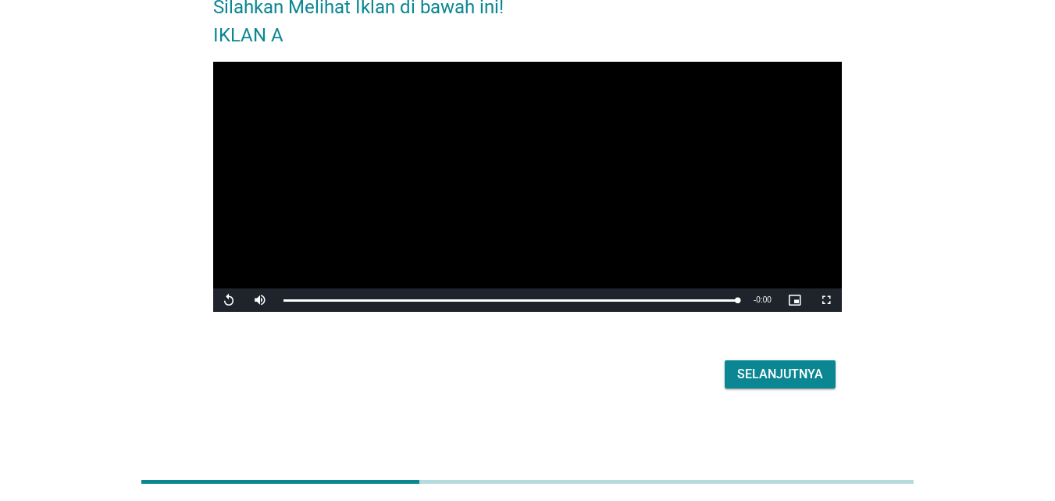
click at [765, 373] on div "Selanjutnya" at bounding box center [780, 374] width 86 height 19
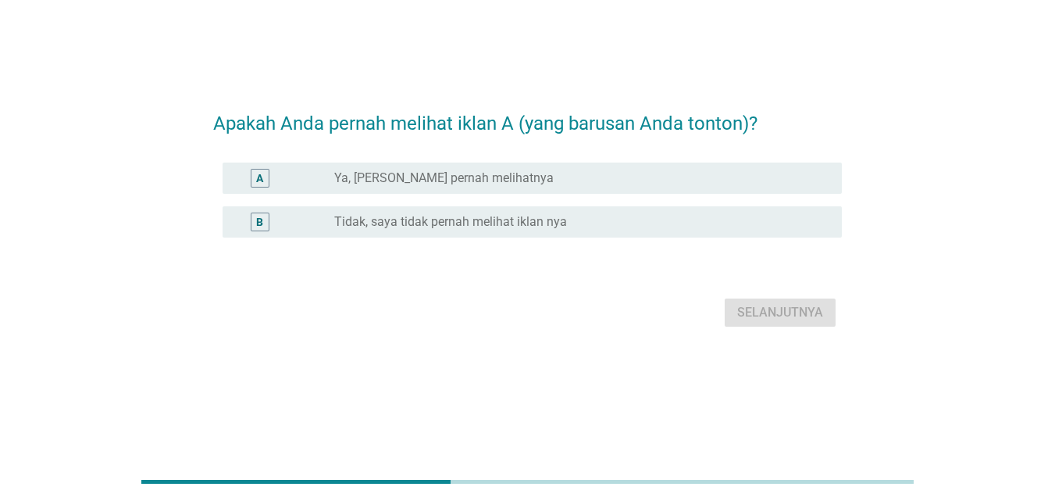
scroll to position [0, 0]
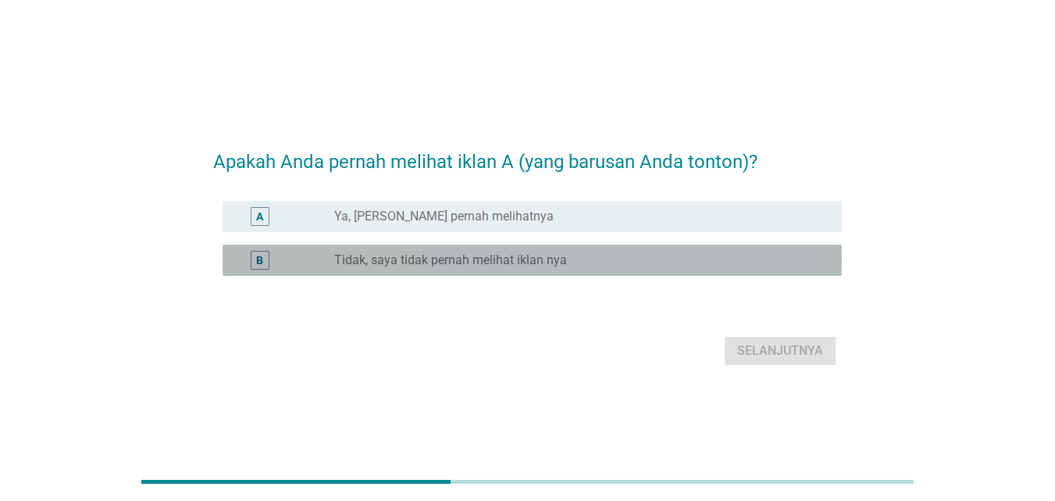
click at [402, 261] on label "Tidak, saya tidak pernah melihat iklan nya" at bounding box center [450, 260] width 233 height 16
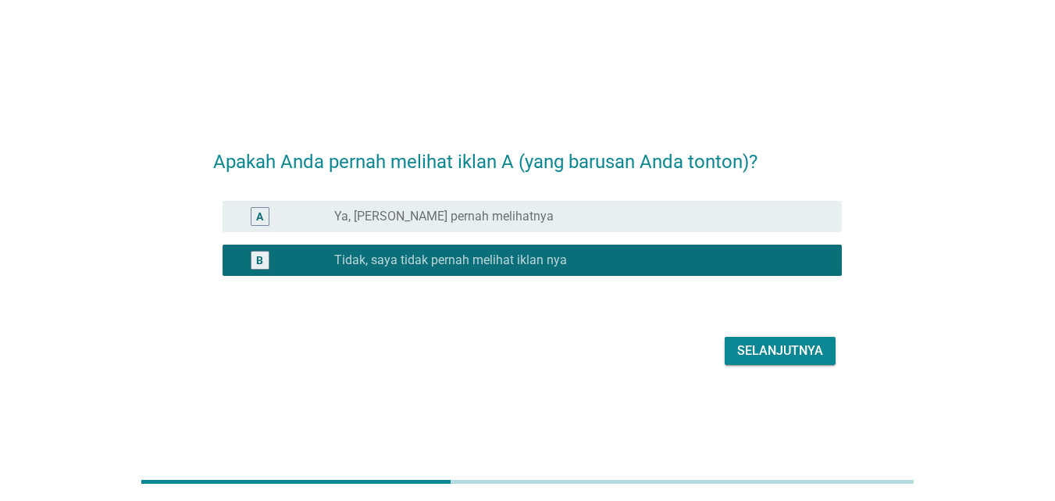
click at [781, 352] on div "Selanjutnya" at bounding box center [780, 350] width 86 height 19
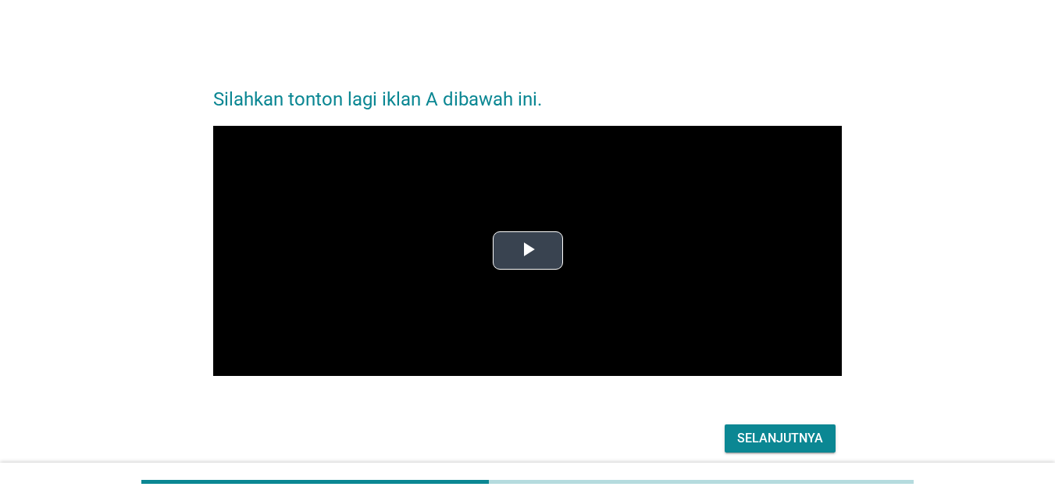
click at [528, 251] on span "Video Player" at bounding box center [528, 251] width 0 height 0
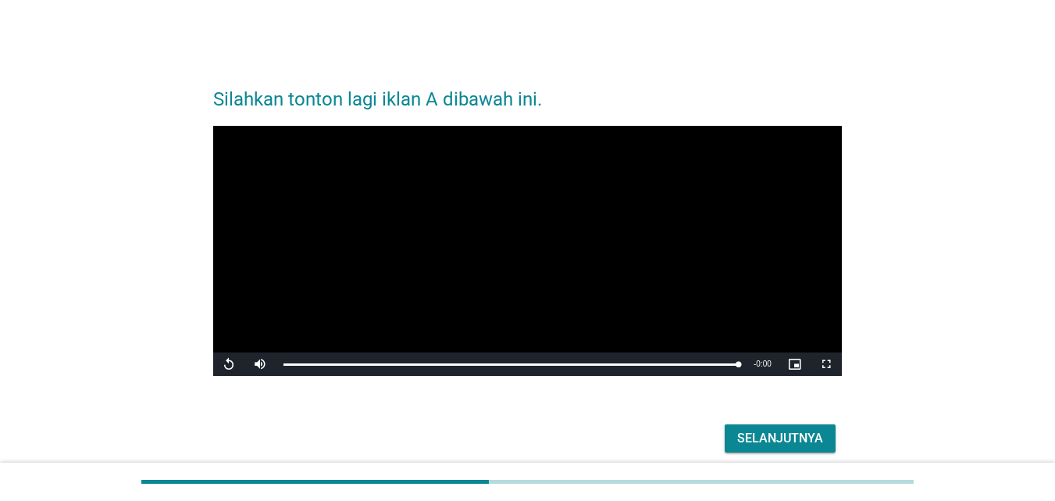
click at [811, 439] on div "Selanjutnya" at bounding box center [780, 438] width 86 height 19
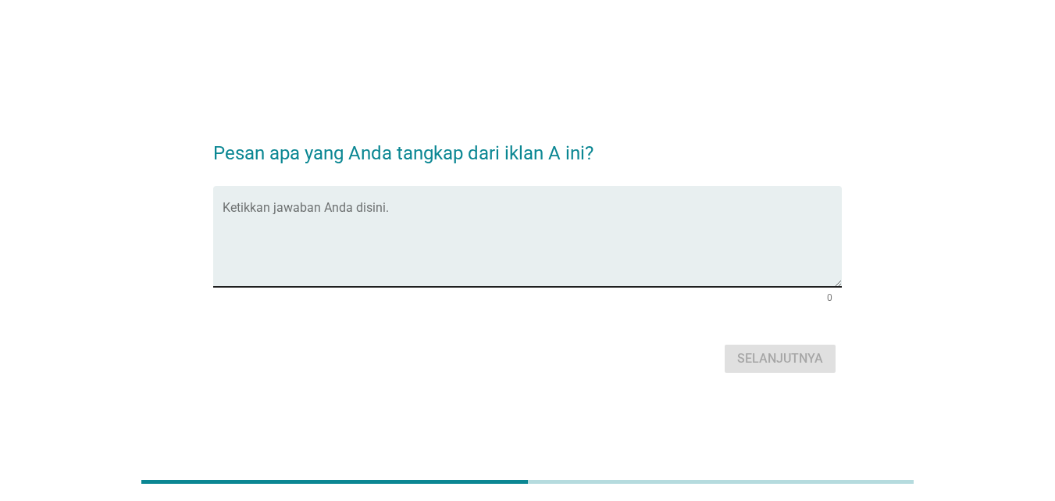
click at [484, 243] on textarea "Ketikkan jawaban Anda disini." at bounding box center [532, 246] width 619 height 82
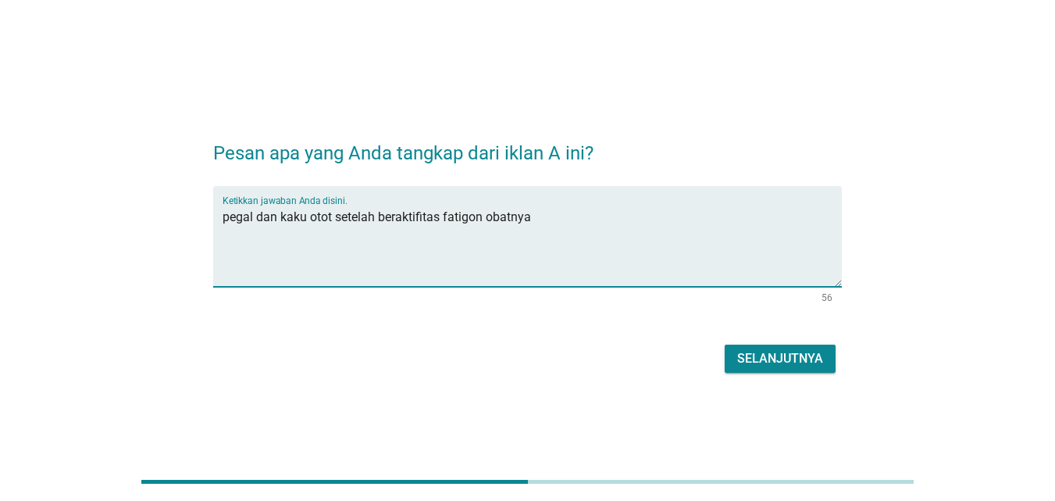
type textarea "pegal dan kaku otot setelah beraktifitas fatigon obatnya"
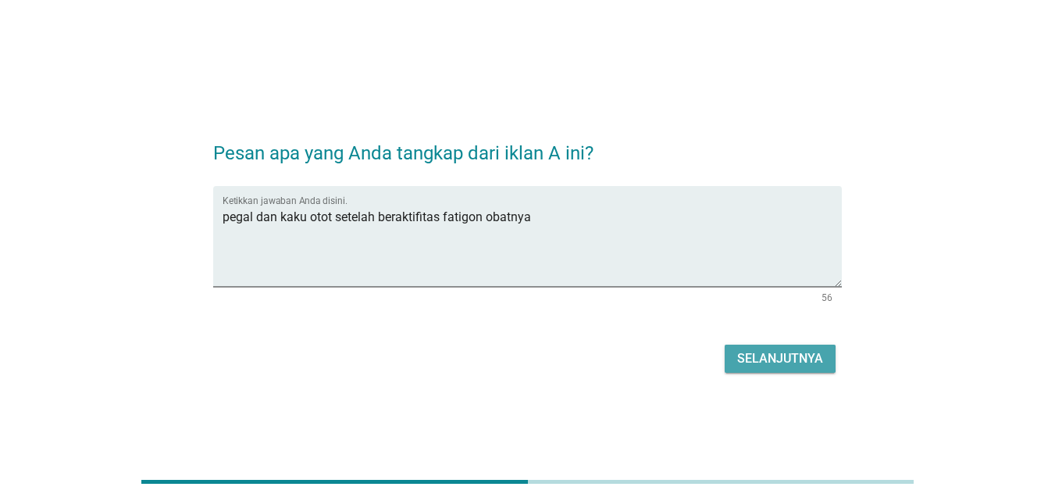
click at [757, 359] on div "Selanjutnya" at bounding box center [780, 358] width 86 height 19
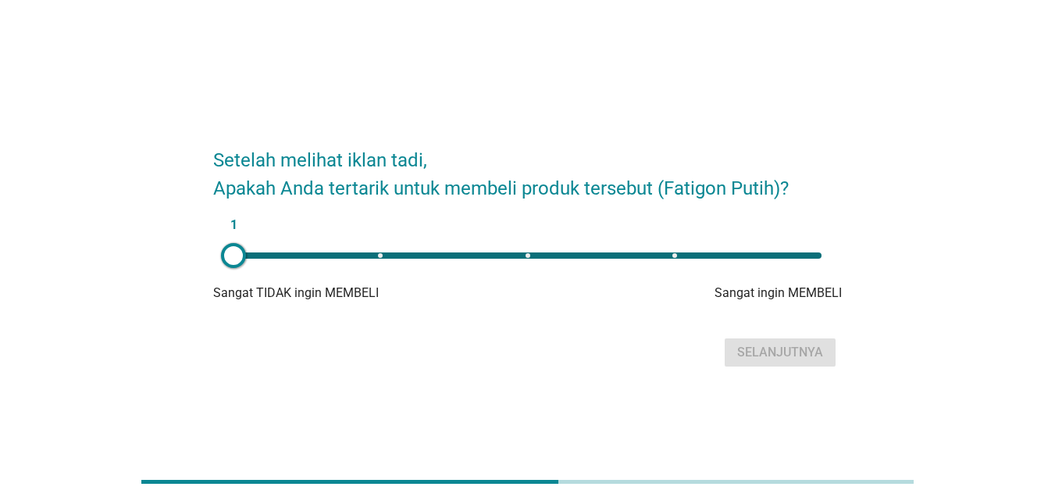
click at [673, 257] on div "1" at bounding box center [528, 255] width 588 height 6
type input "4"
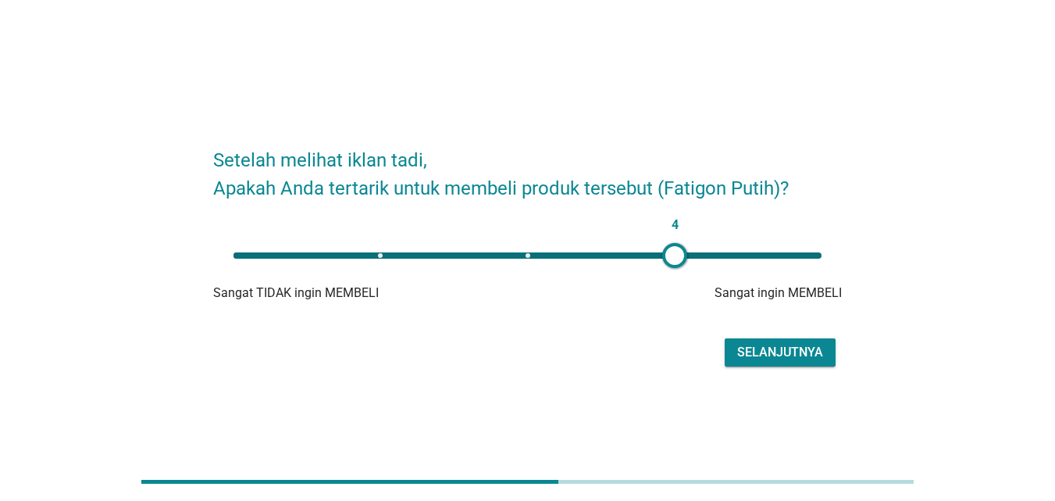
click at [779, 354] on div "Selanjutnya" at bounding box center [780, 352] width 86 height 19
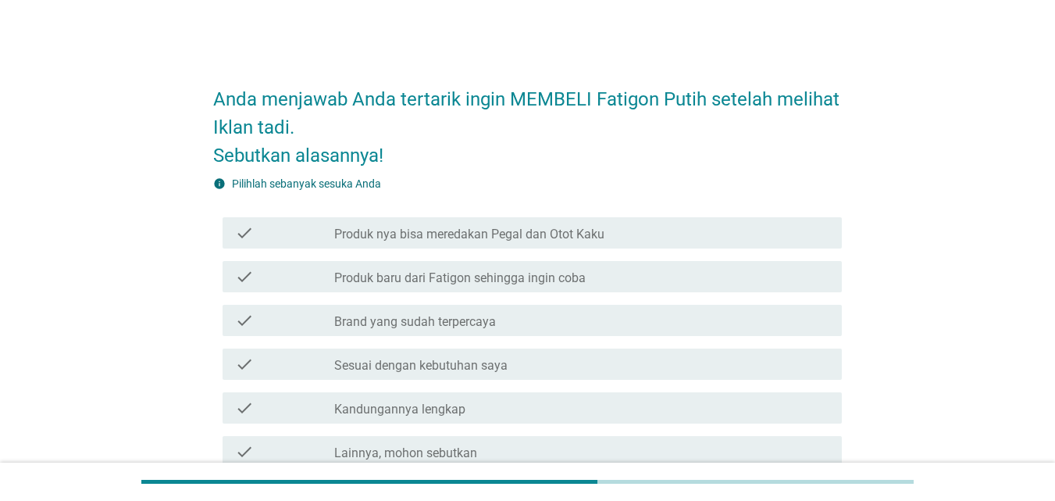
click at [414, 241] on label "Produk nya bisa meredakan Pegal dan Otot Kaku" at bounding box center [469, 235] width 270 height 16
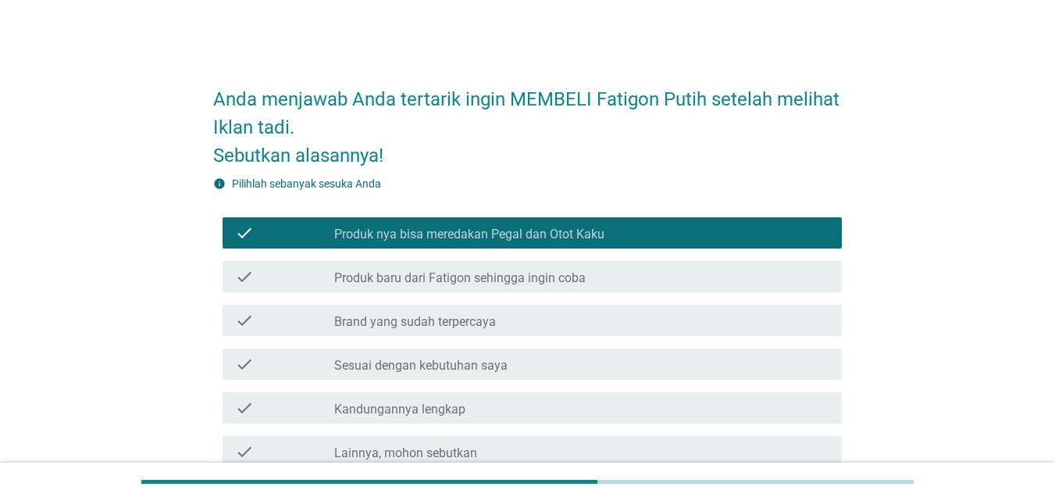
click at [415, 281] on label "Produk baru dari Fatigon sehingga ingin coba" at bounding box center [460, 278] width 252 height 16
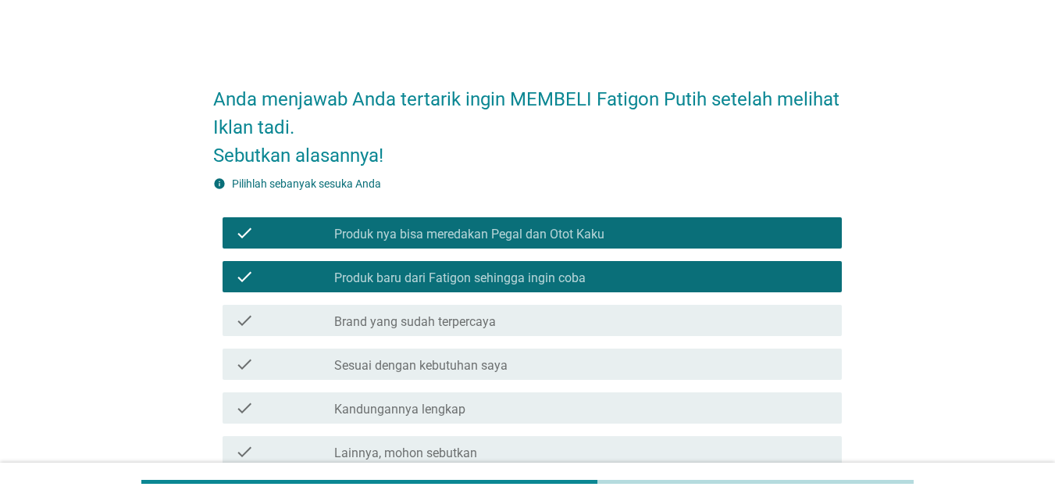
click at [412, 321] on label "Brand yang sudah terpercaya" at bounding box center [415, 322] width 162 height 16
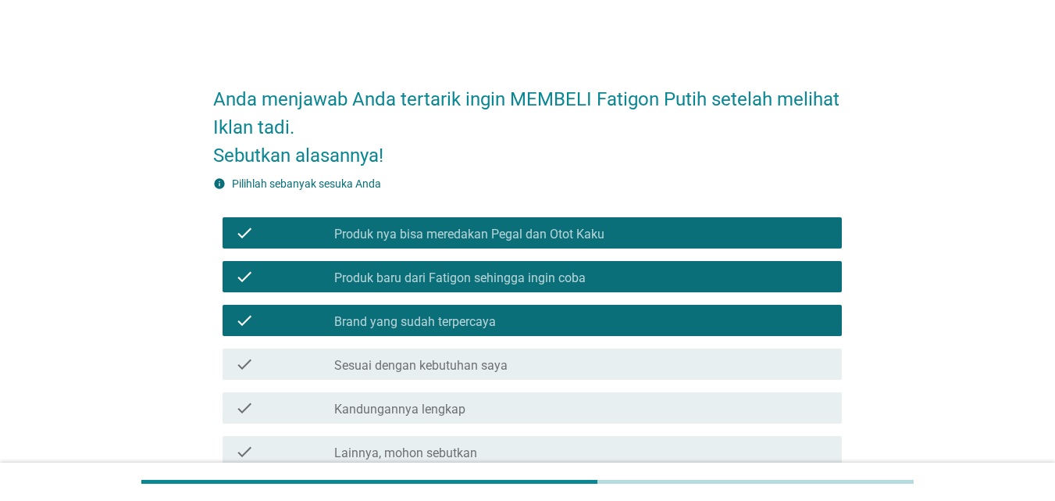
click at [412, 356] on div "check_box_outline_blank Sesuai dengan kebutuhan saya" at bounding box center [581, 364] width 495 height 19
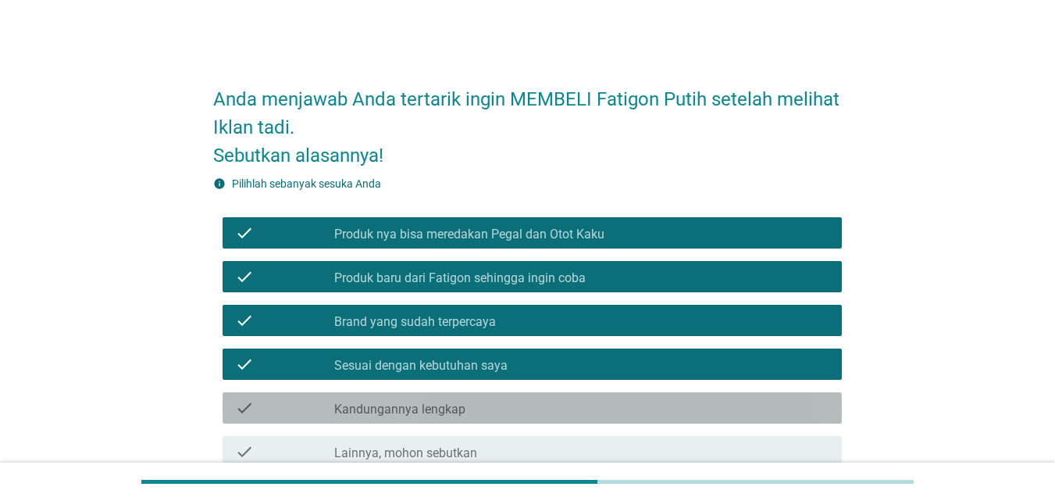
click at [421, 402] on label "Kandungannya lengkap" at bounding box center [399, 410] width 131 height 16
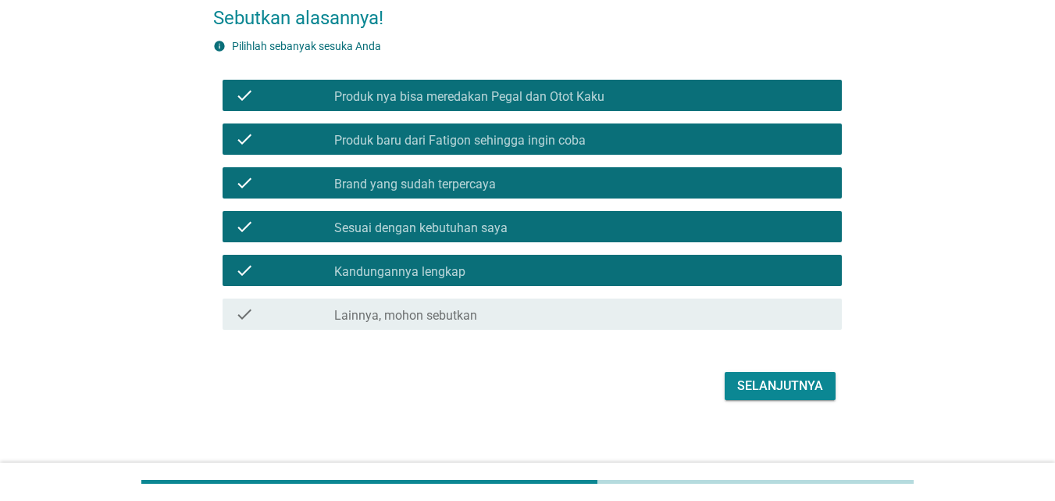
scroll to position [148, 0]
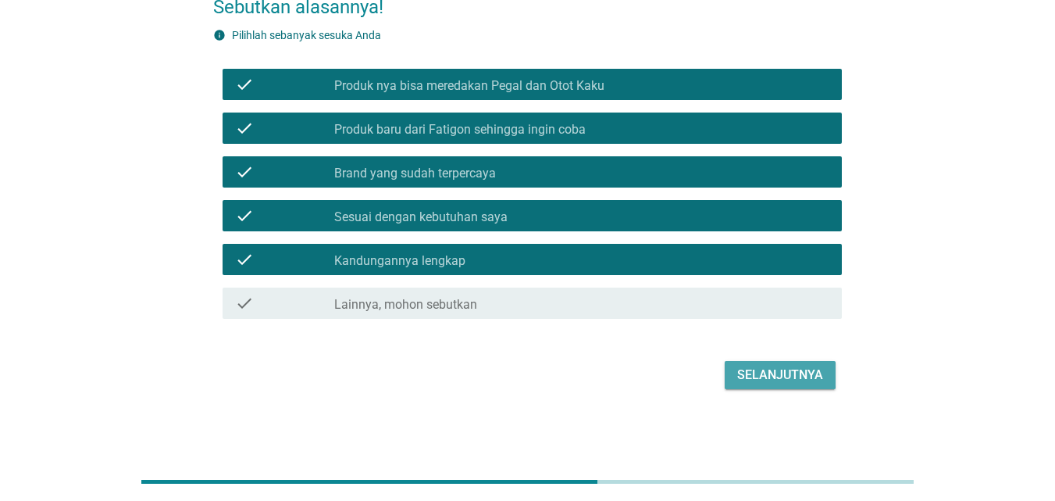
click at [762, 372] on div "Selanjutnya" at bounding box center [780, 375] width 86 height 19
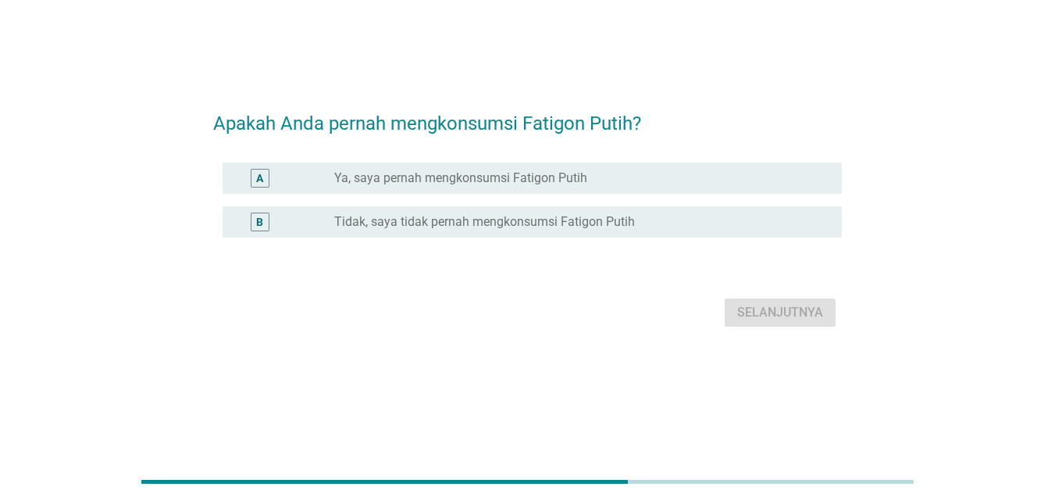
scroll to position [0, 0]
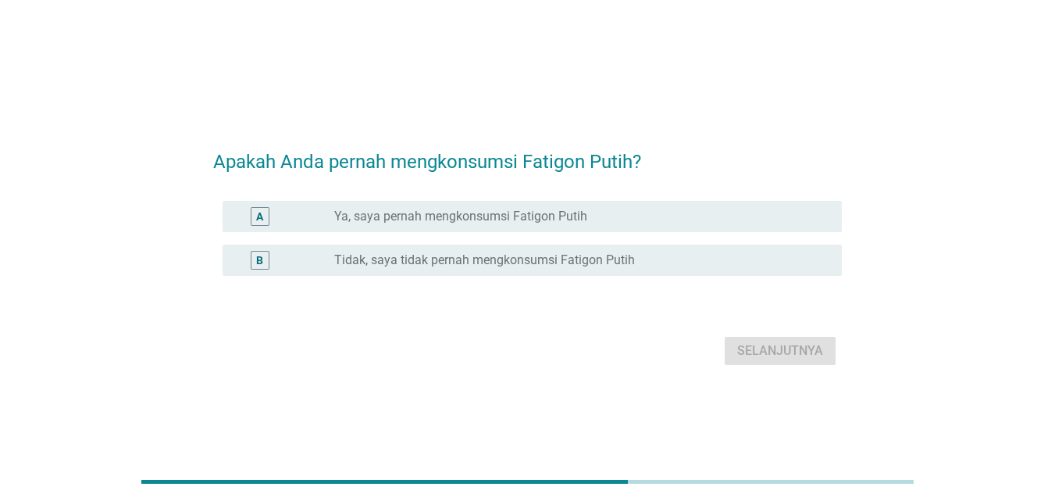
click at [439, 216] on label "Ya, saya pernah mengkonsumsi Fatigon Putih" at bounding box center [460, 217] width 253 height 16
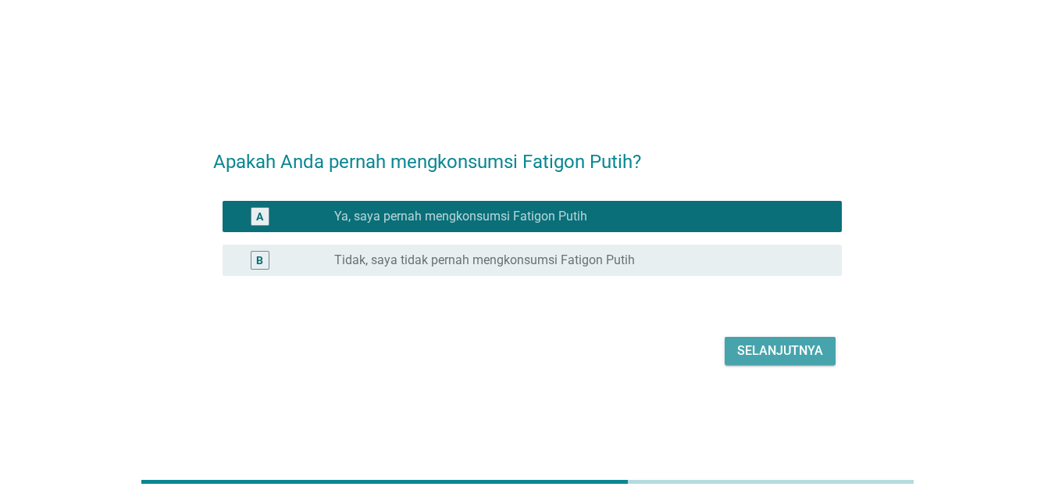
click at [744, 344] on div "Selanjutnya" at bounding box center [780, 350] width 86 height 19
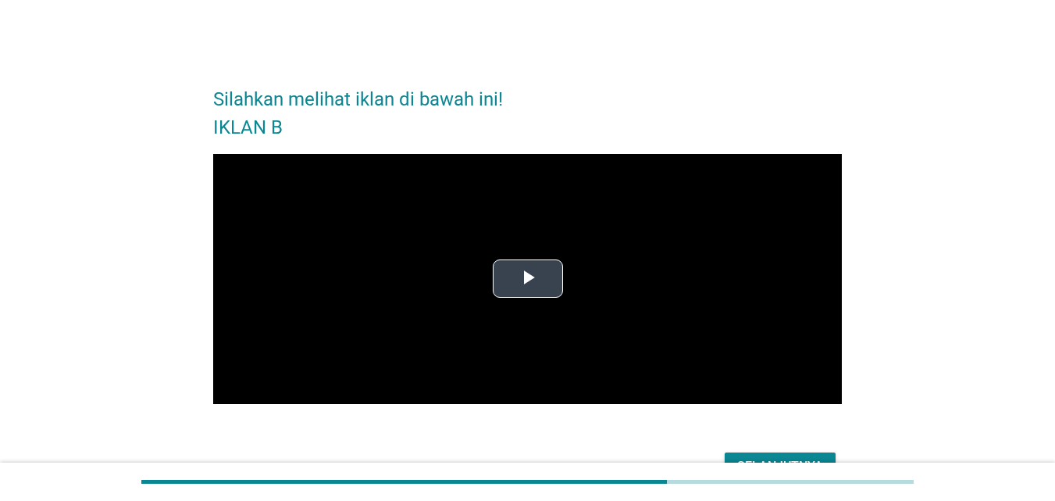
click at [528, 279] on span "Video Player" at bounding box center [528, 279] width 0 height 0
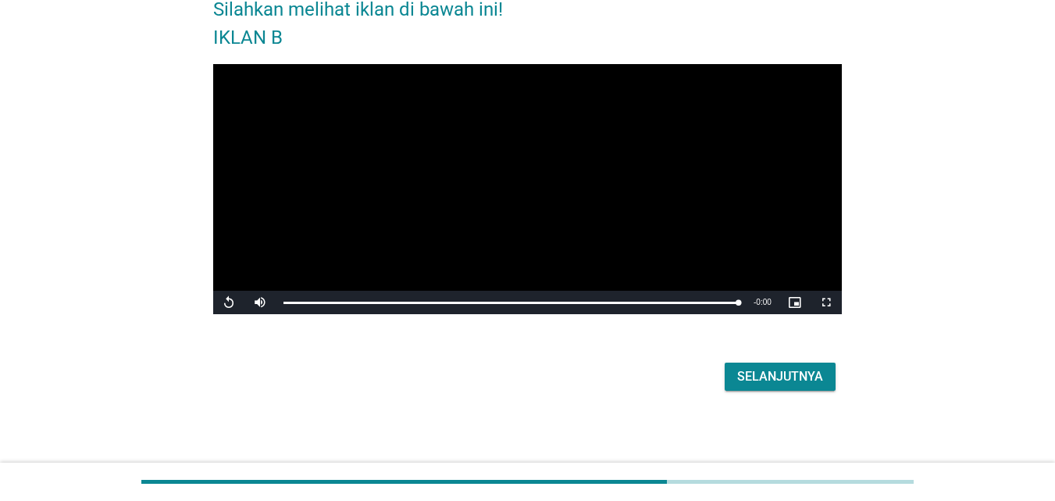
scroll to position [92, 0]
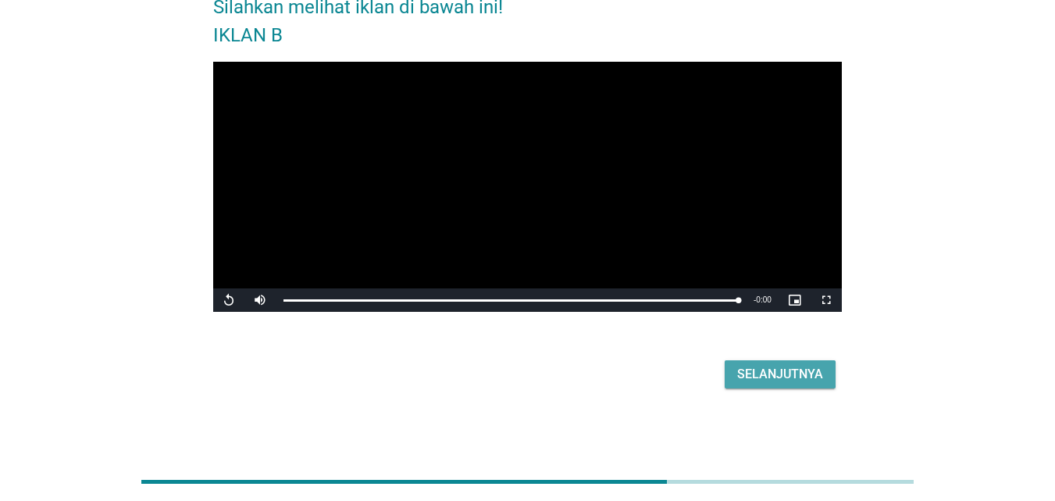
click at [757, 375] on div "Selanjutnya" at bounding box center [780, 374] width 86 height 19
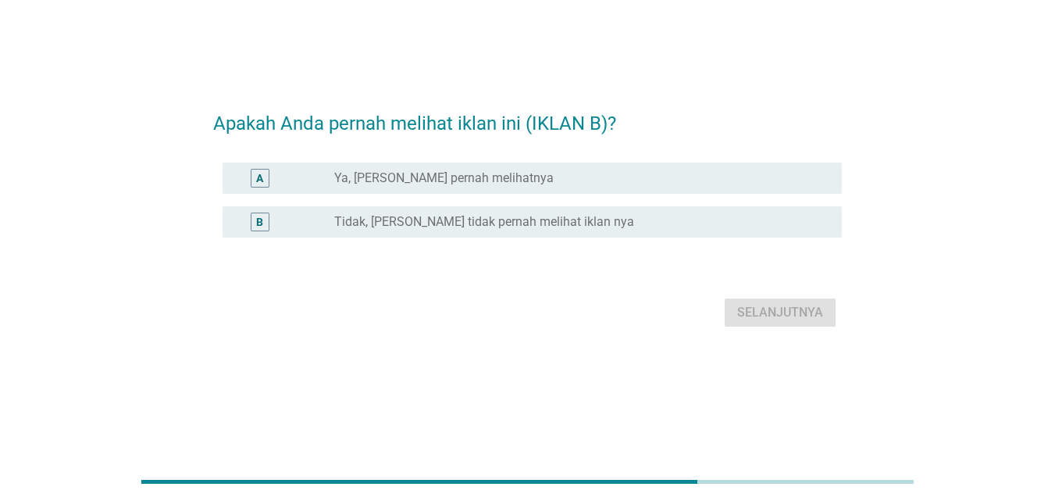
scroll to position [0, 0]
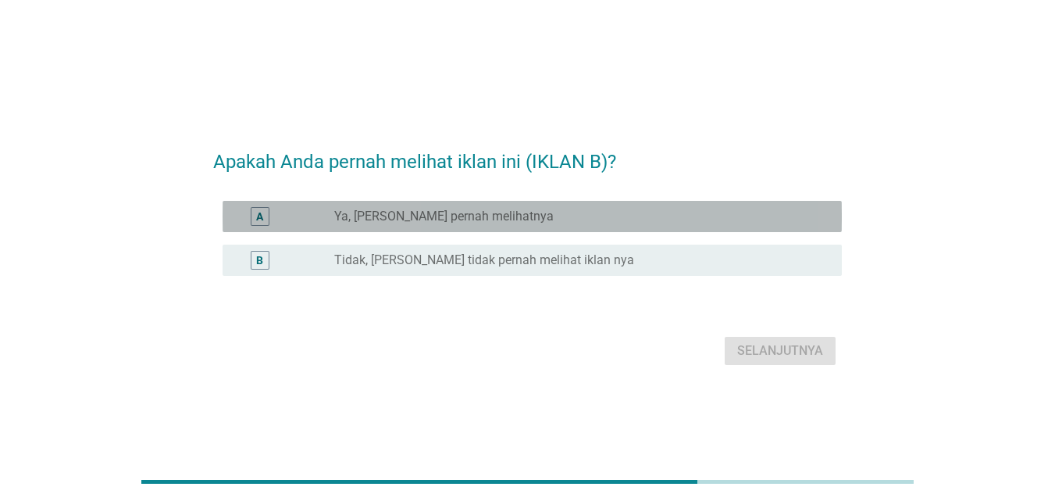
click at [511, 217] on label "Ya, [PERSON_NAME] pernah melihatnya" at bounding box center [444, 217] width 220 height 16
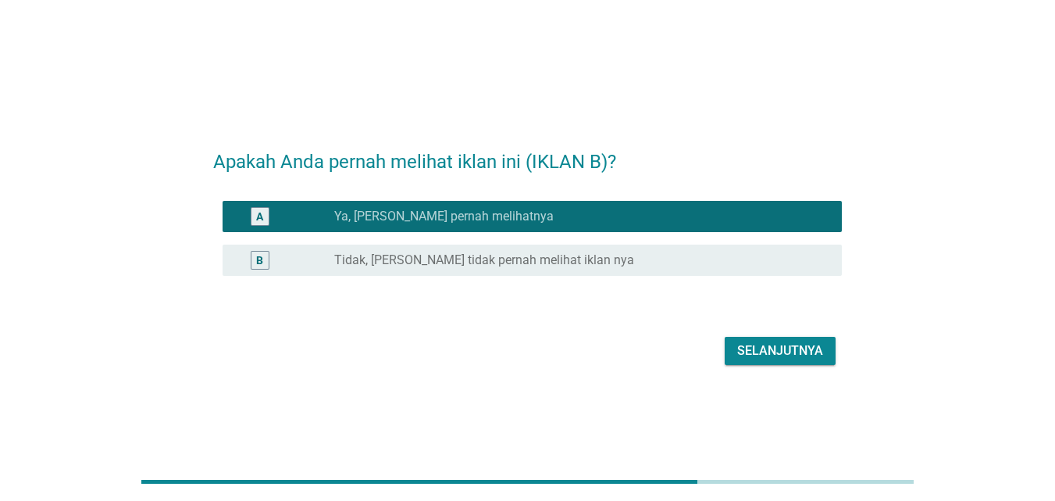
click at [819, 346] on div "Selanjutnya" at bounding box center [780, 350] width 86 height 19
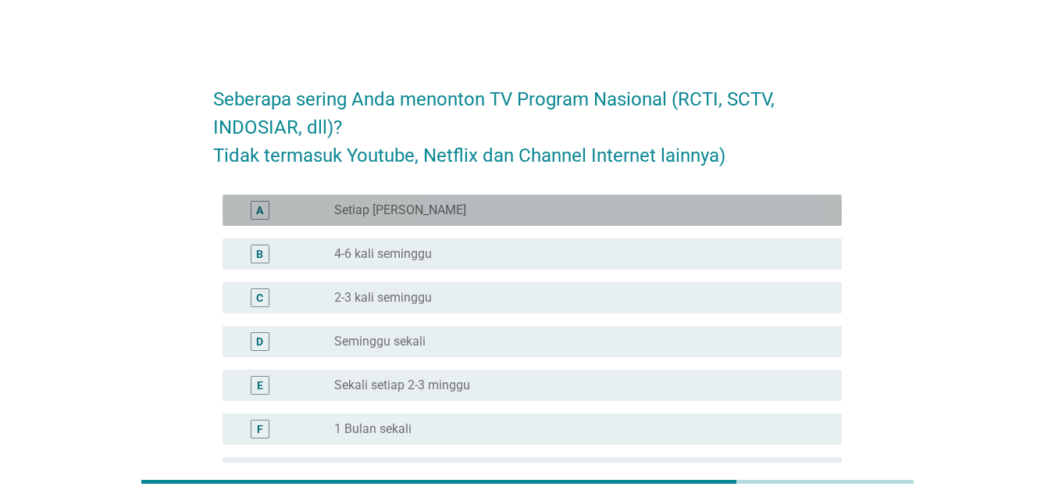
click at [595, 210] on div "radio_button_unchecked Setiap Hari" at bounding box center [575, 210] width 483 height 16
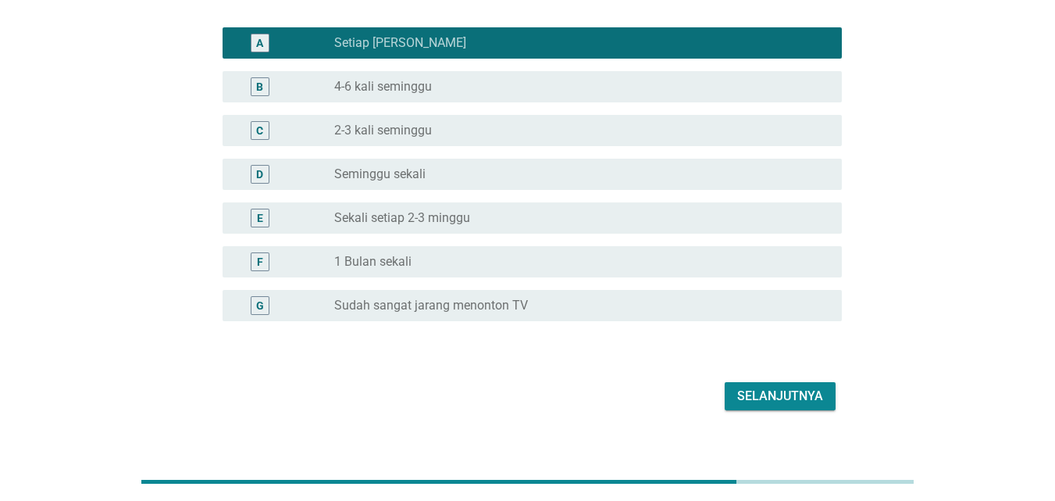
scroll to position [188, 0]
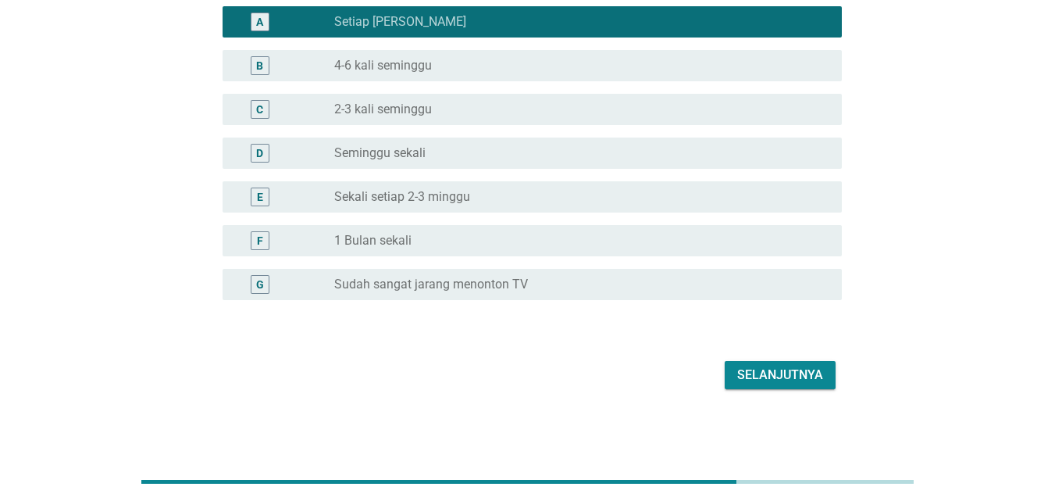
click at [778, 370] on div "Selanjutnya" at bounding box center [780, 375] width 86 height 19
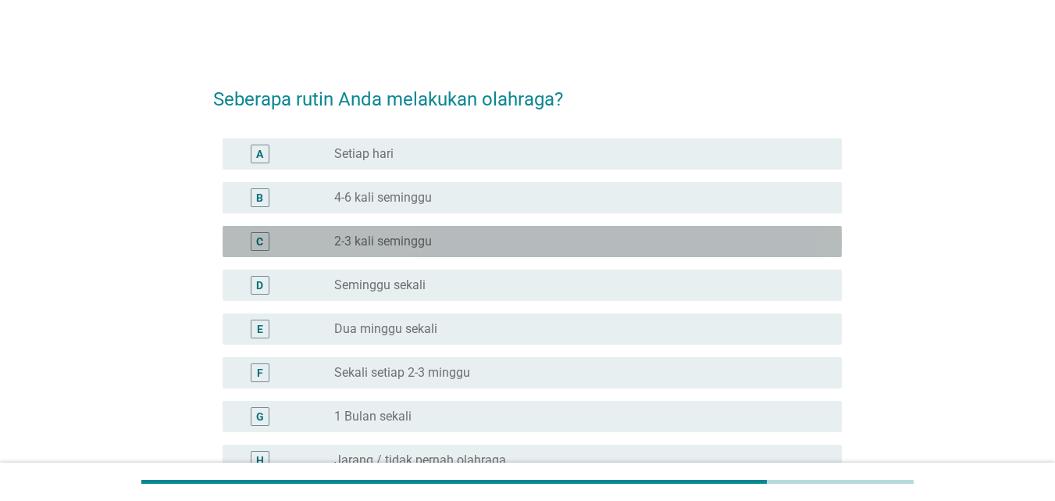
click at [409, 243] on label "2-3 kali seminggu" at bounding box center [383, 242] width 98 height 16
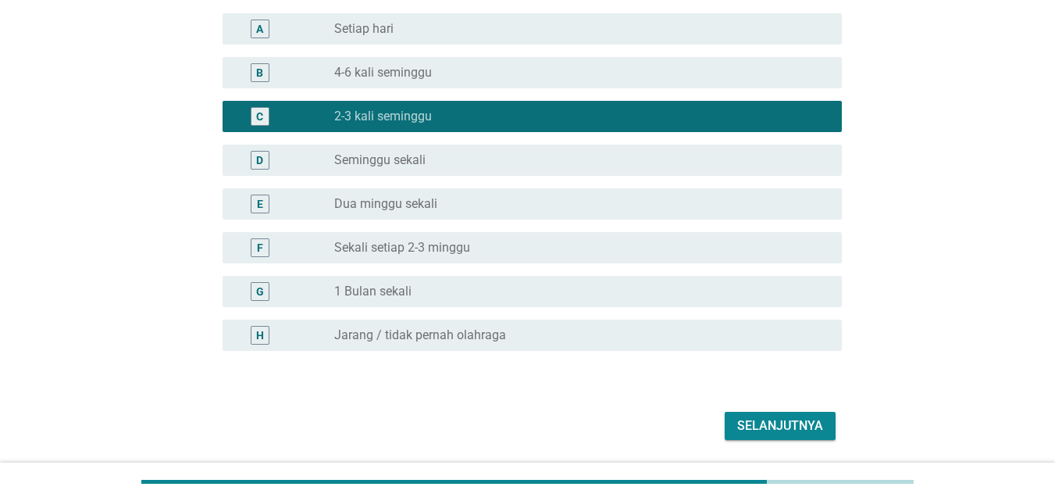
scroll to position [176, 0]
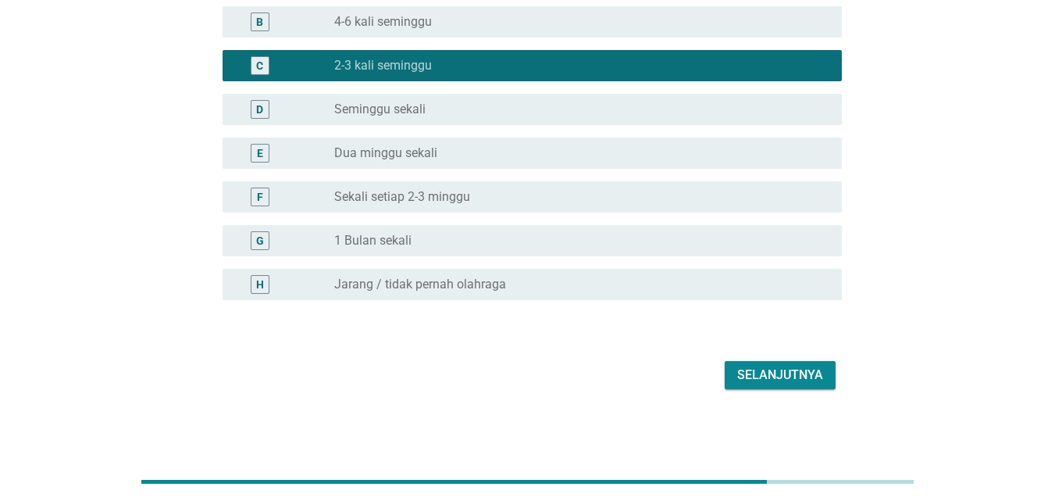
click at [809, 373] on div "Selanjutnya" at bounding box center [780, 375] width 86 height 19
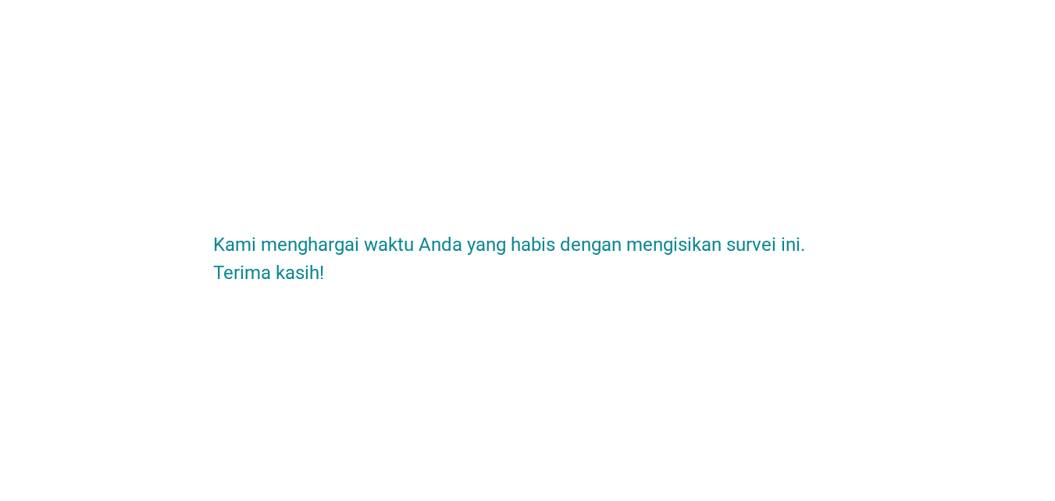
scroll to position [0, 0]
